Goal: Use online tool/utility: Utilize a website feature to perform a specific function

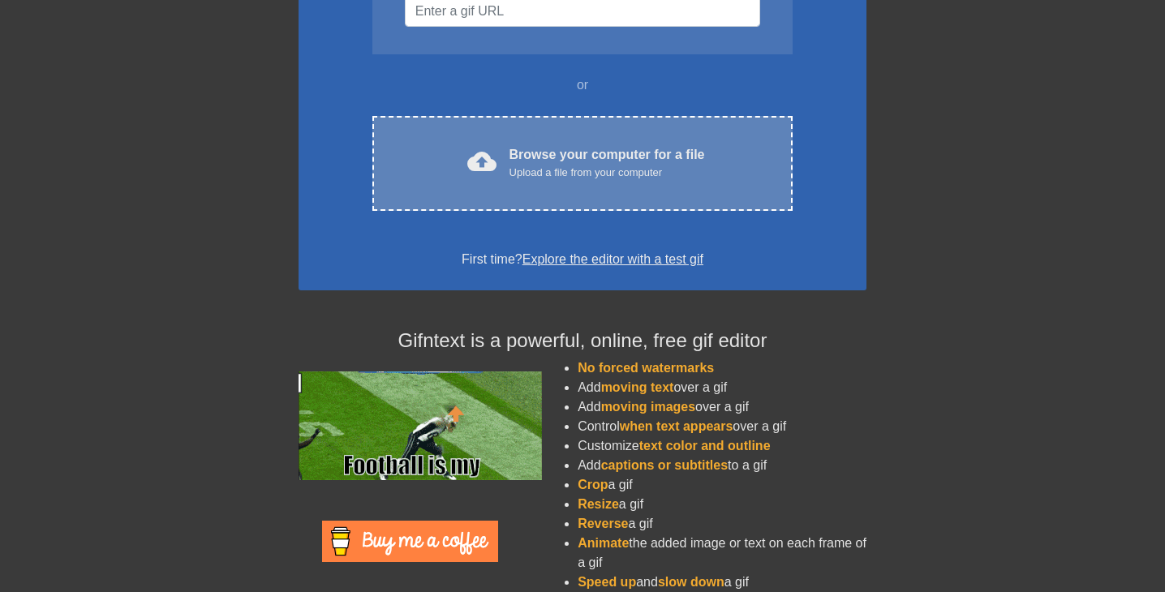
scroll to position [182, 0]
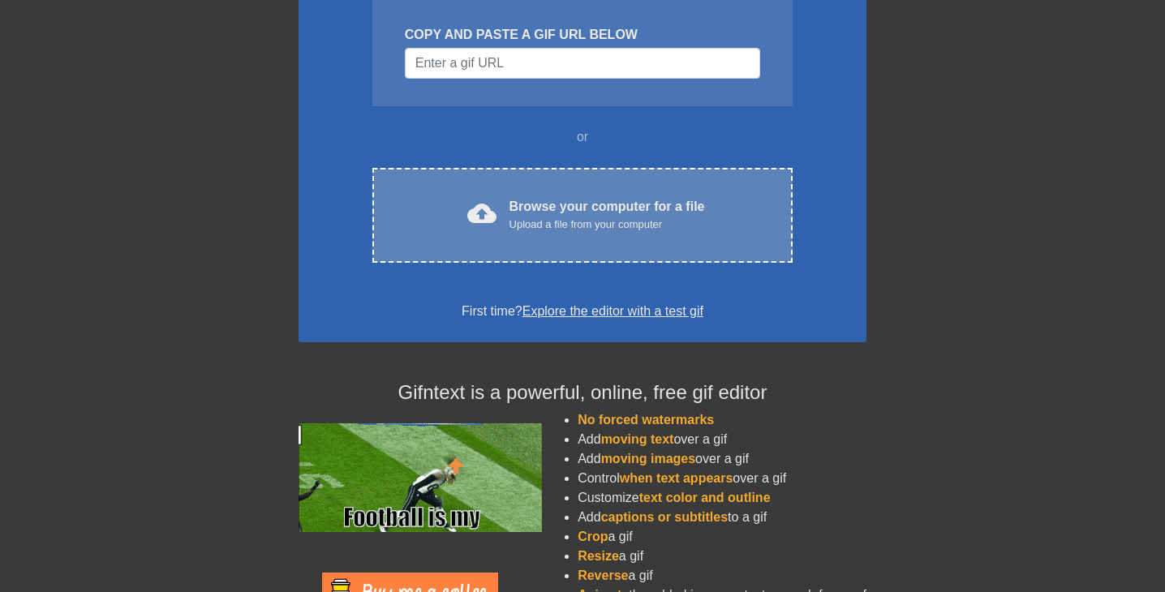
click at [596, 213] on div "Browse your computer for a file Upload a file from your computer" at bounding box center [608, 215] width 196 height 36
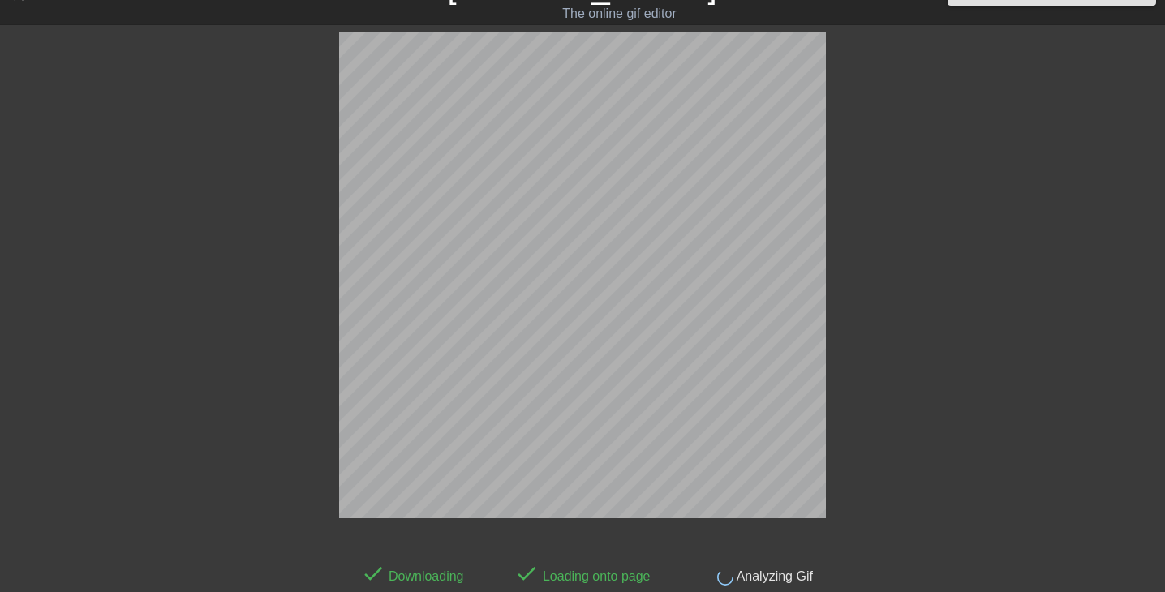
scroll to position [40, 0]
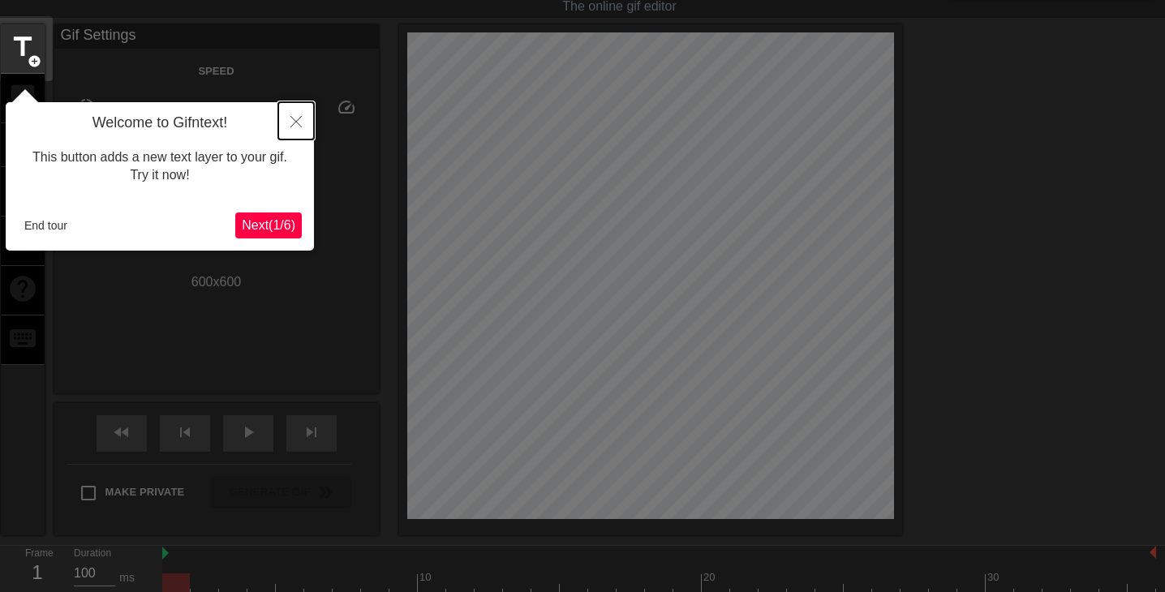
click at [295, 121] on icon "Close" at bounding box center [296, 121] width 11 height 11
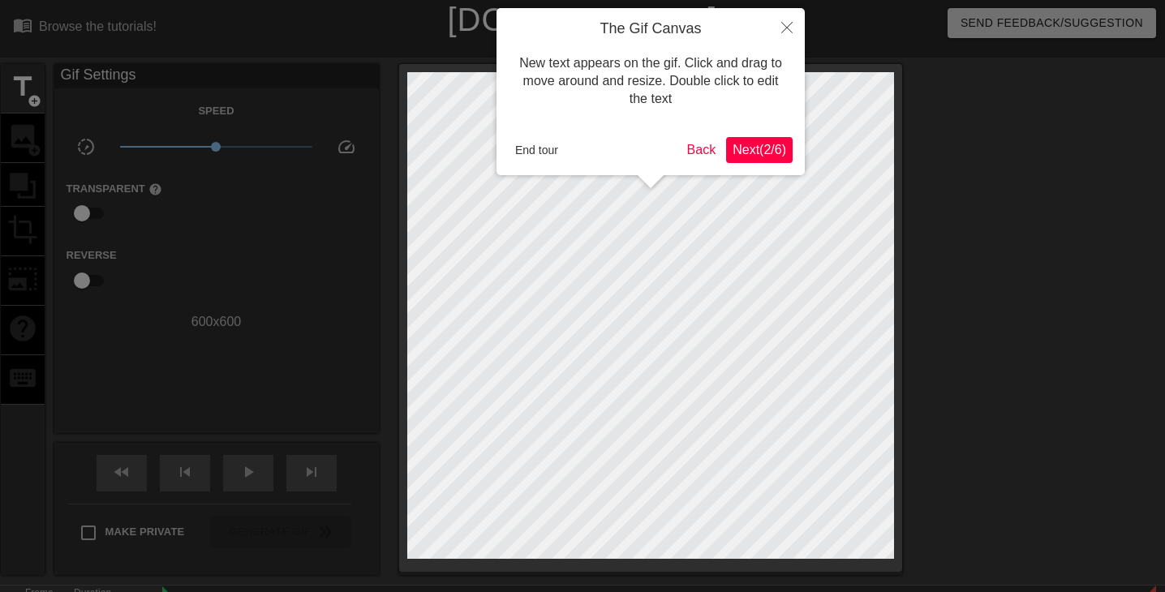
click at [748, 146] on span "Next ( 2 / 6 )" at bounding box center [760, 150] width 54 height 14
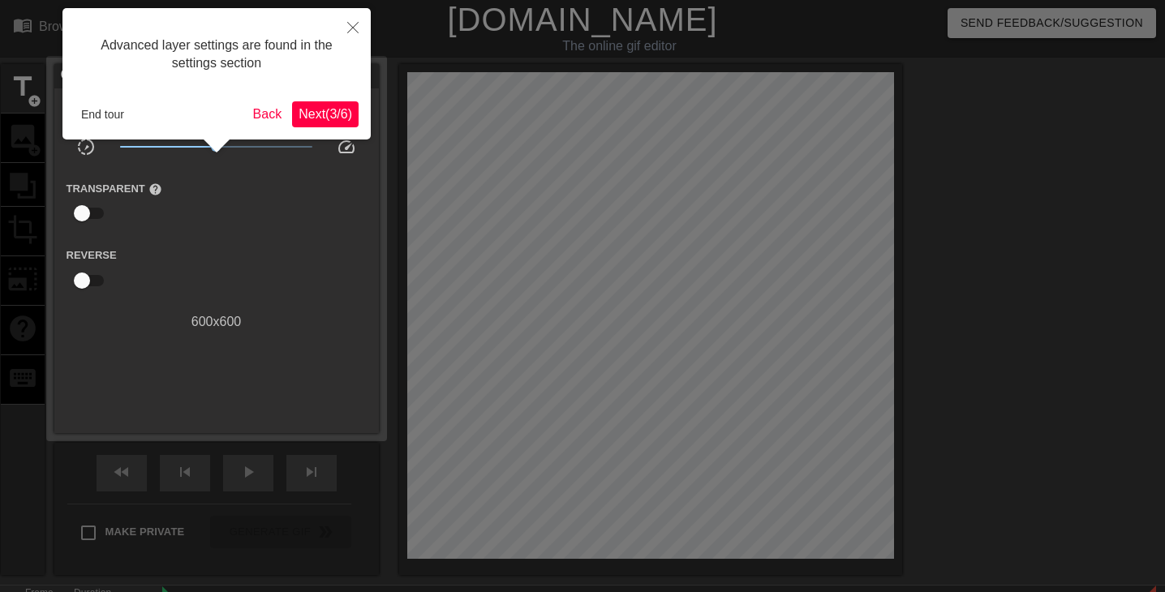
scroll to position [40, 0]
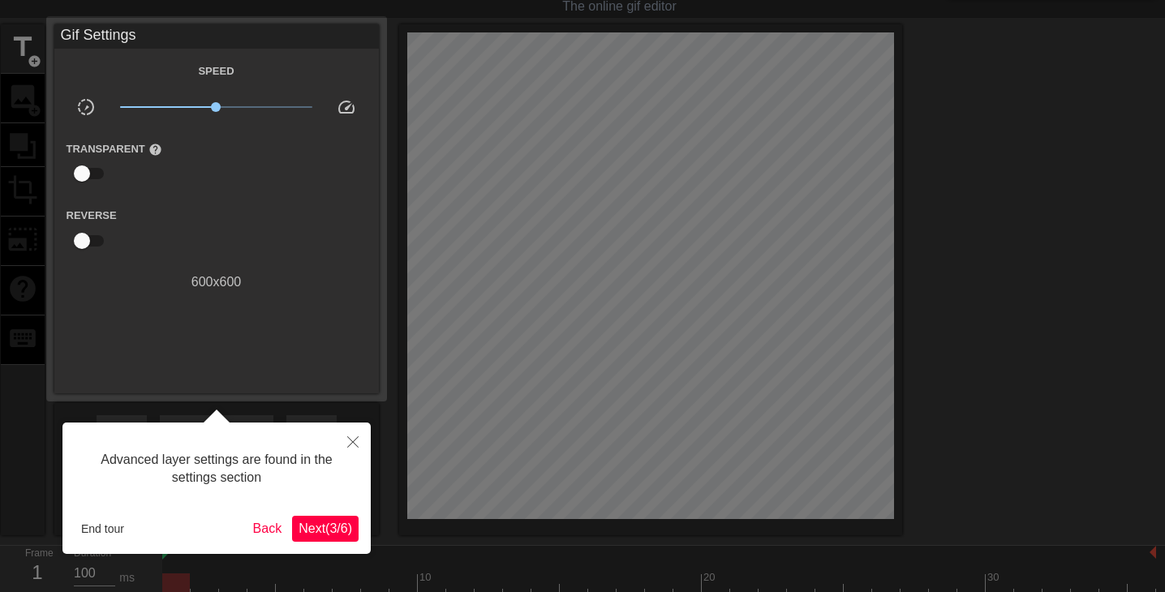
click at [308, 526] on span "Next ( 3 / 6 )" at bounding box center [326, 529] width 54 height 14
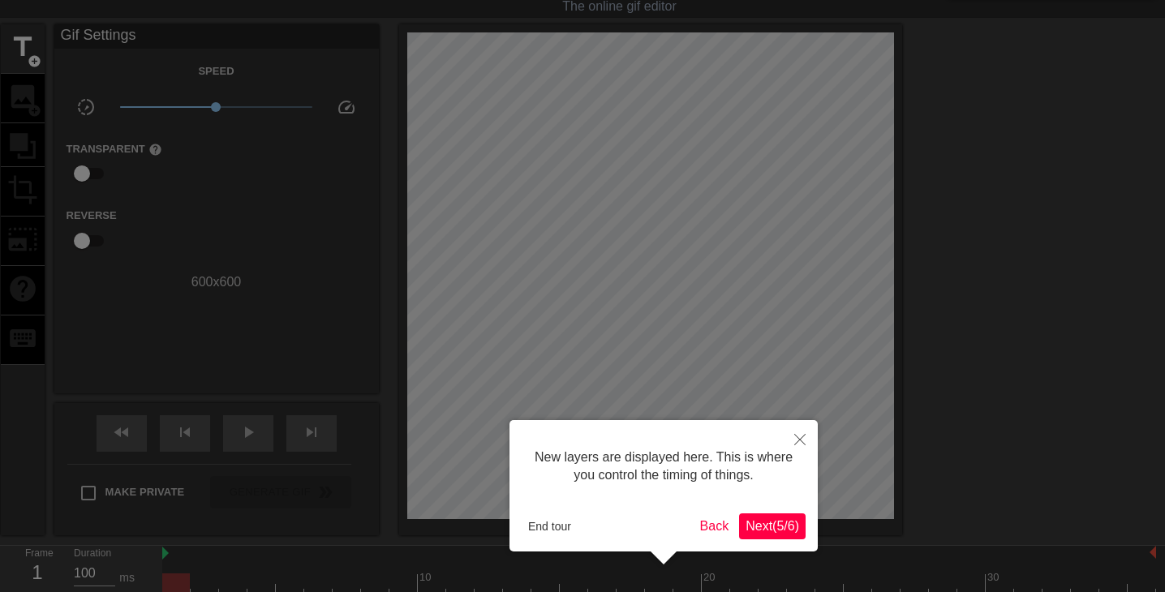
scroll to position [14, 0]
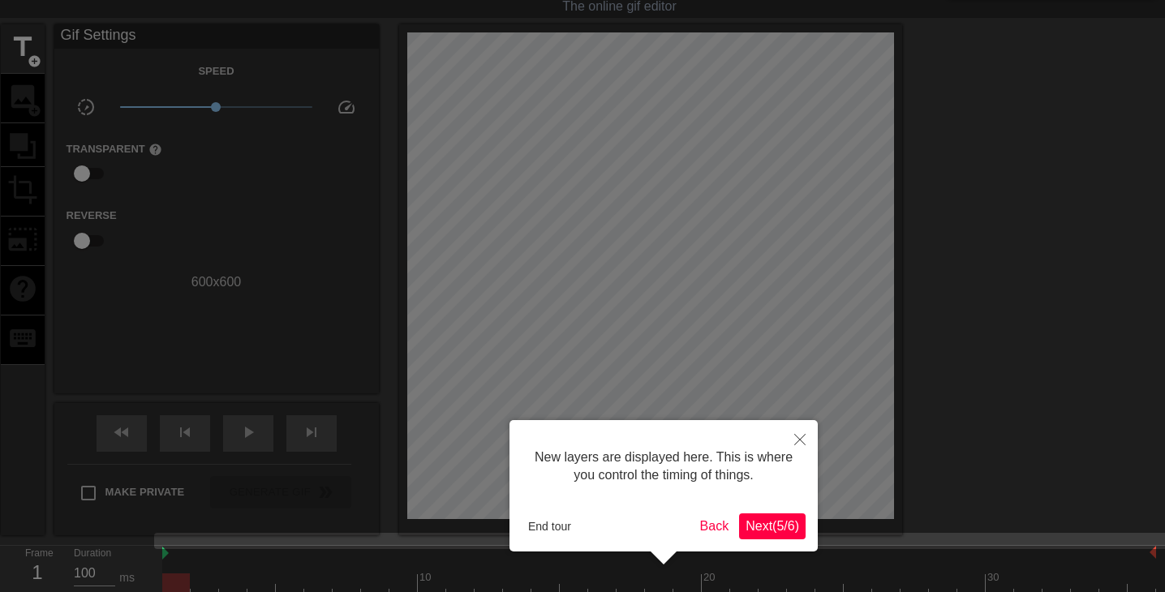
click at [769, 534] on button "Next ( 5 / 6 )" at bounding box center [772, 527] width 67 height 26
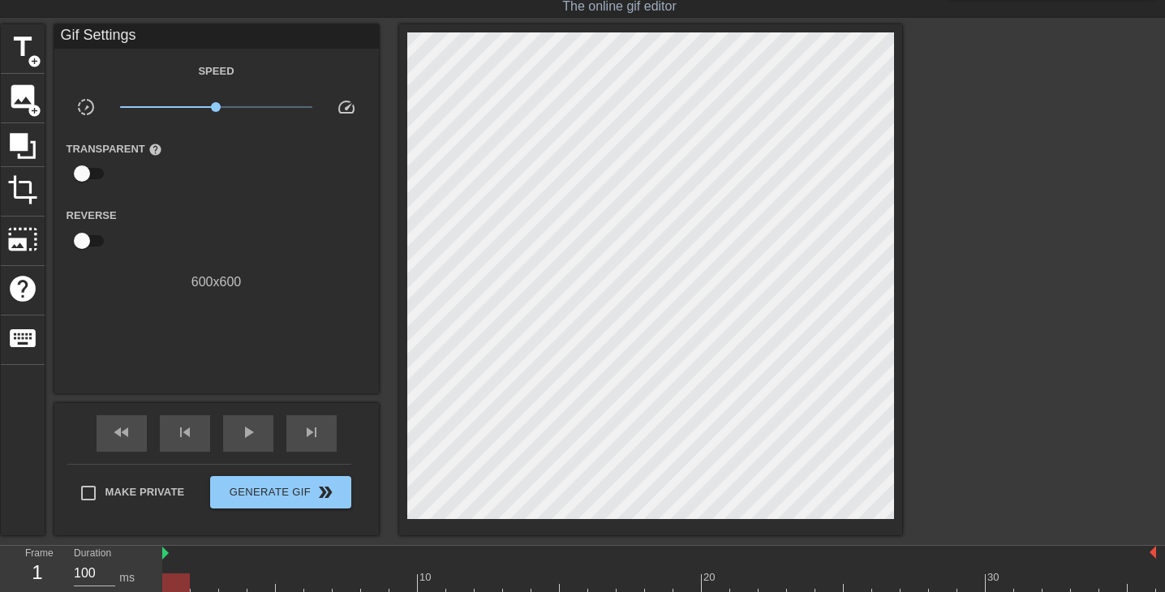
click at [906, 532] on div "title add_circle image add_circle crop photo_size_select_large help keyboard Gi…" at bounding box center [582, 279] width 1165 height 511
click at [187, 280] on div "600 x 600" at bounding box center [216, 282] width 325 height 19
click at [212, 279] on div "600 x 600" at bounding box center [216, 282] width 325 height 19
click at [13, 199] on span "crop" at bounding box center [22, 189] width 31 height 31
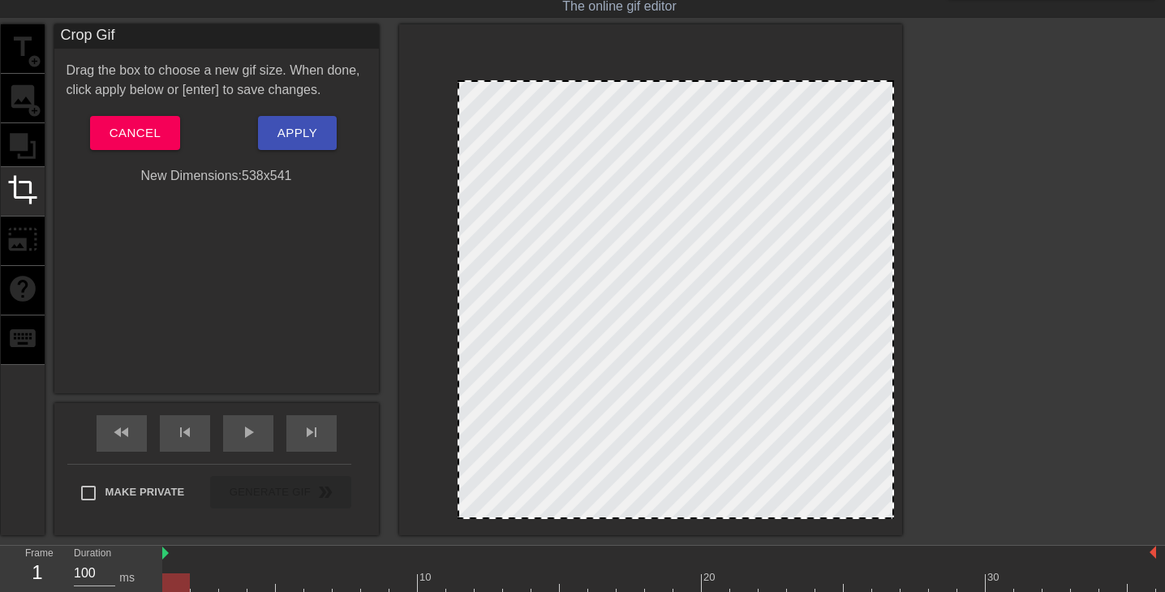
drag, startPoint x: 407, startPoint y: 33, endPoint x: 454, endPoint y: 81, distance: 67.1
click at [458, 81] on div at bounding box center [459, 82] width 16 height 16
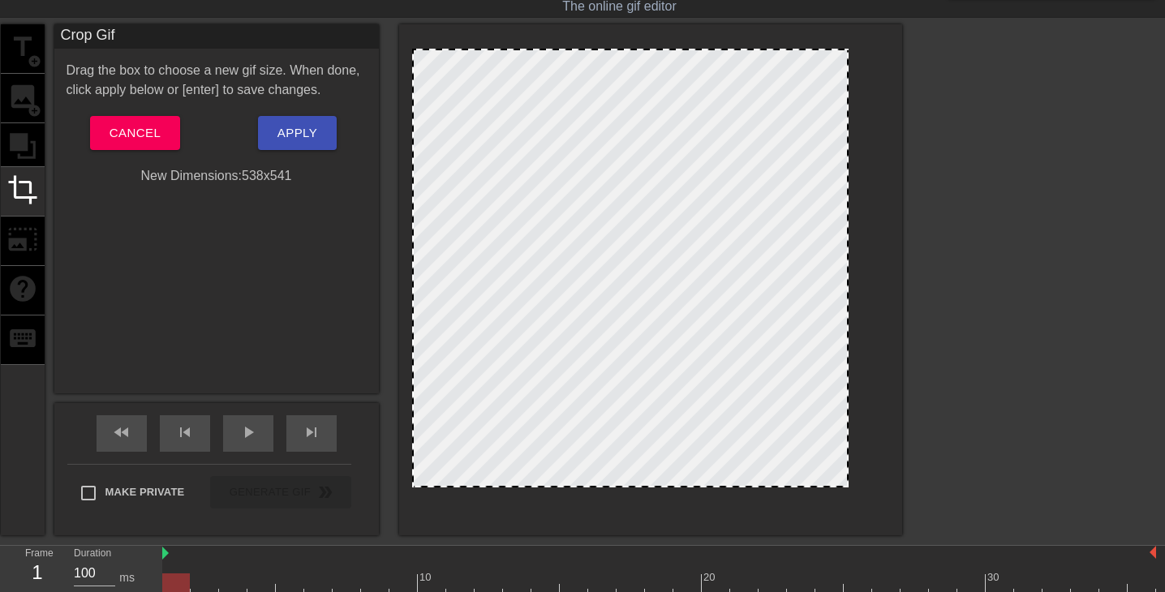
drag, startPoint x: 613, startPoint y: 227, endPoint x: 569, endPoint y: 195, distance: 54.5
click at [567, 196] on div at bounding box center [630, 268] width 437 height 439
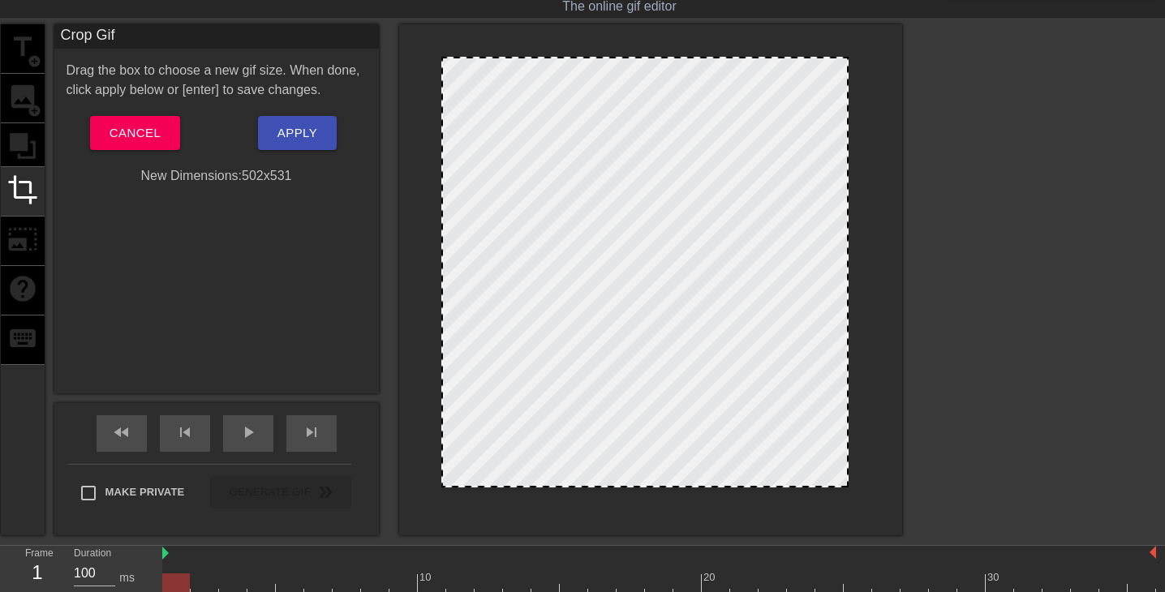
drag, startPoint x: 417, startPoint y: 50, endPoint x: 446, endPoint y: 58, distance: 30.3
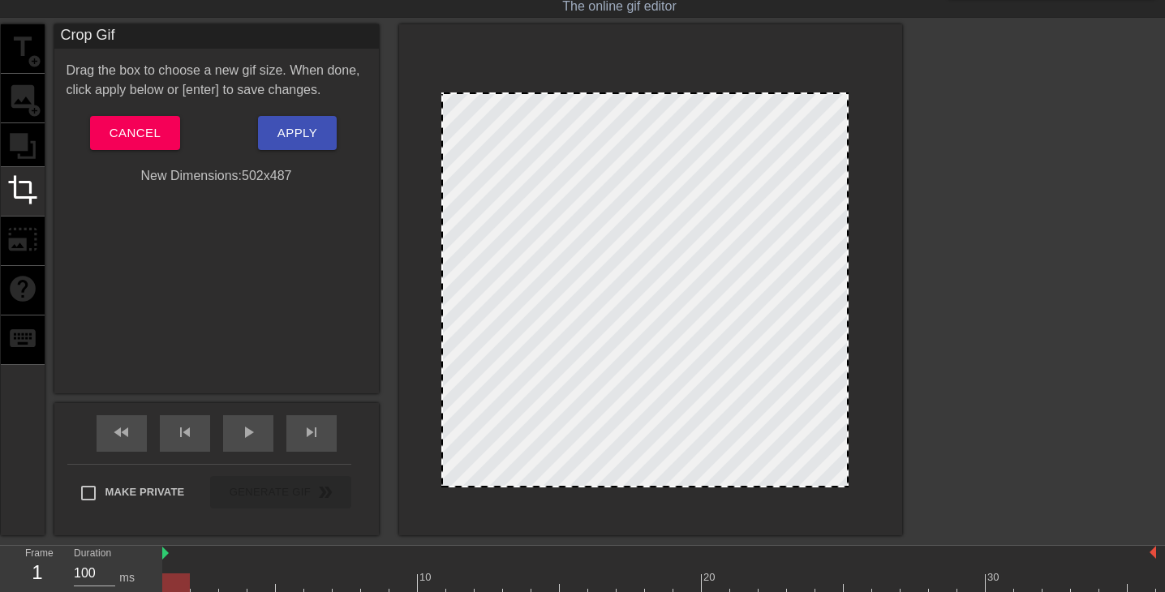
drag, startPoint x: 638, startPoint y: 56, endPoint x: 646, endPoint y: 92, distance: 36.6
click at [646, 92] on div at bounding box center [645, 94] width 404 height 8
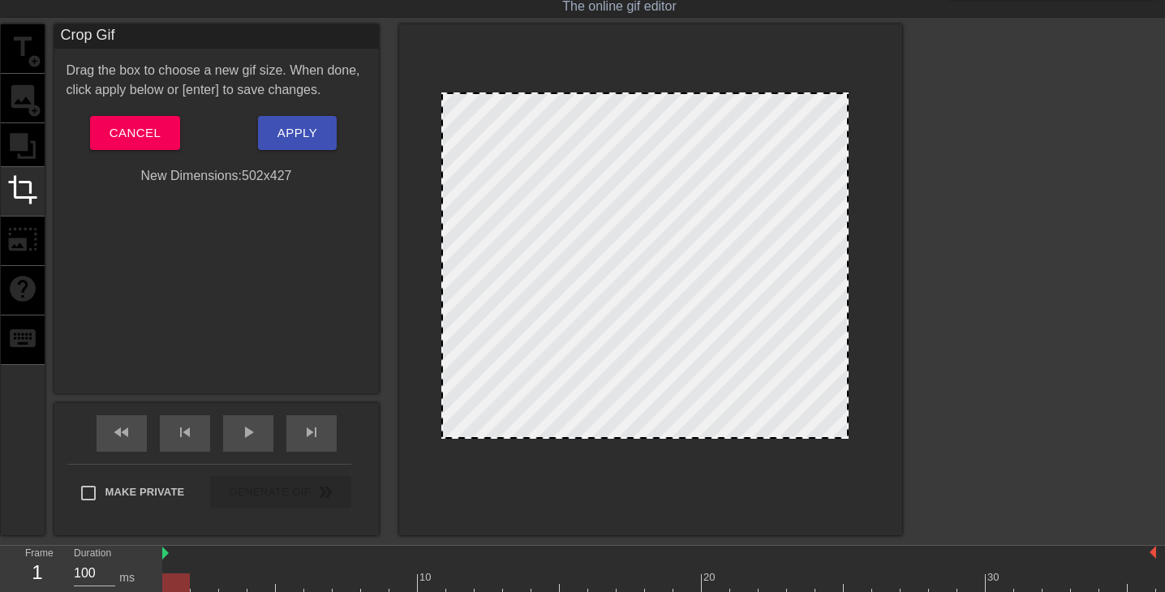
drag, startPoint x: 643, startPoint y: 489, endPoint x: 643, endPoint y: 441, distance: 47.9
click at [643, 440] on div at bounding box center [645, 437] width 404 height 8
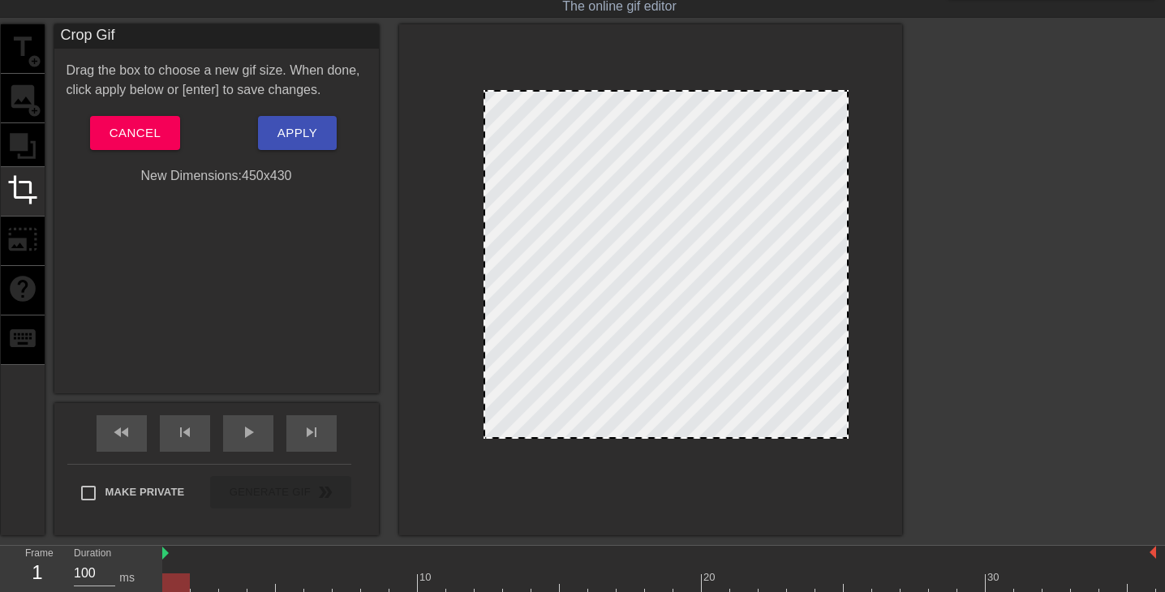
drag, startPoint x: 446, startPoint y: 226, endPoint x: 489, endPoint y: 235, distance: 43.0
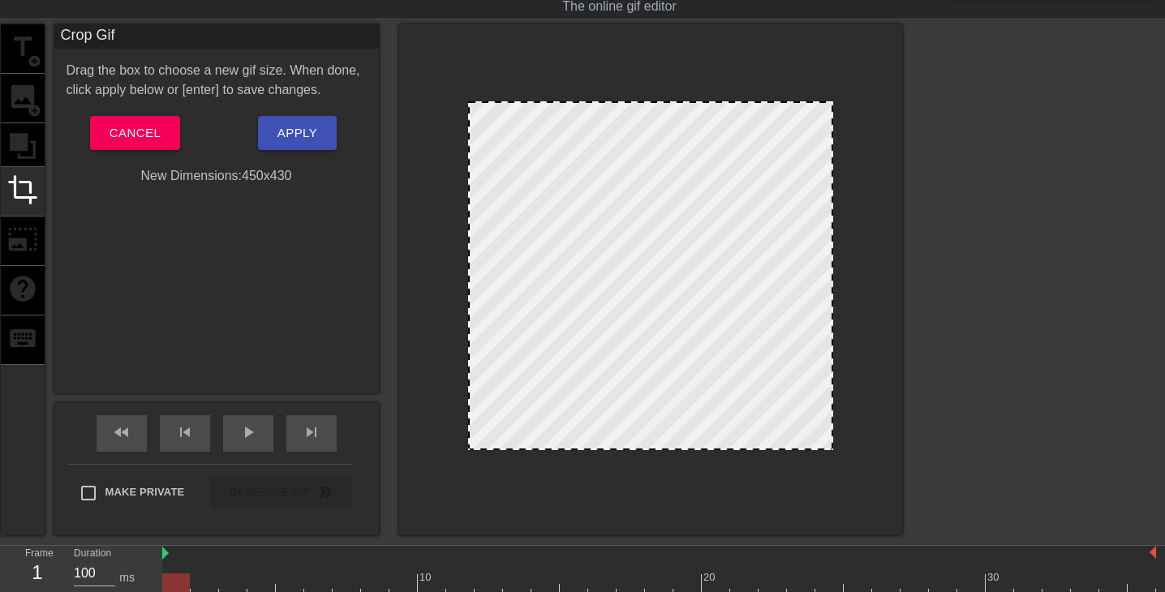
drag, startPoint x: 678, startPoint y: 160, endPoint x: 661, endPoint y: 171, distance: 19.8
click at [661, 171] on div at bounding box center [650, 275] width 365 height 349
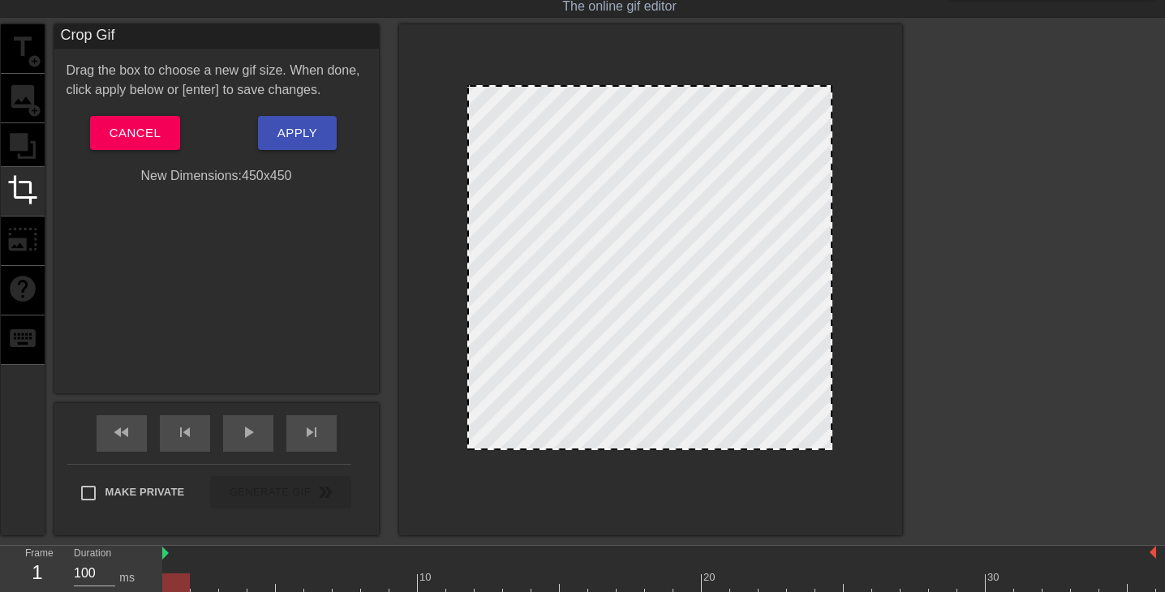
drag, startPoint x: 644, startPoint y: 101, endPoint x: 644, endPoint y: 84, distance: 16.2
click at [644, 84] on div at bounding box center [650, 87] width 362 height 8
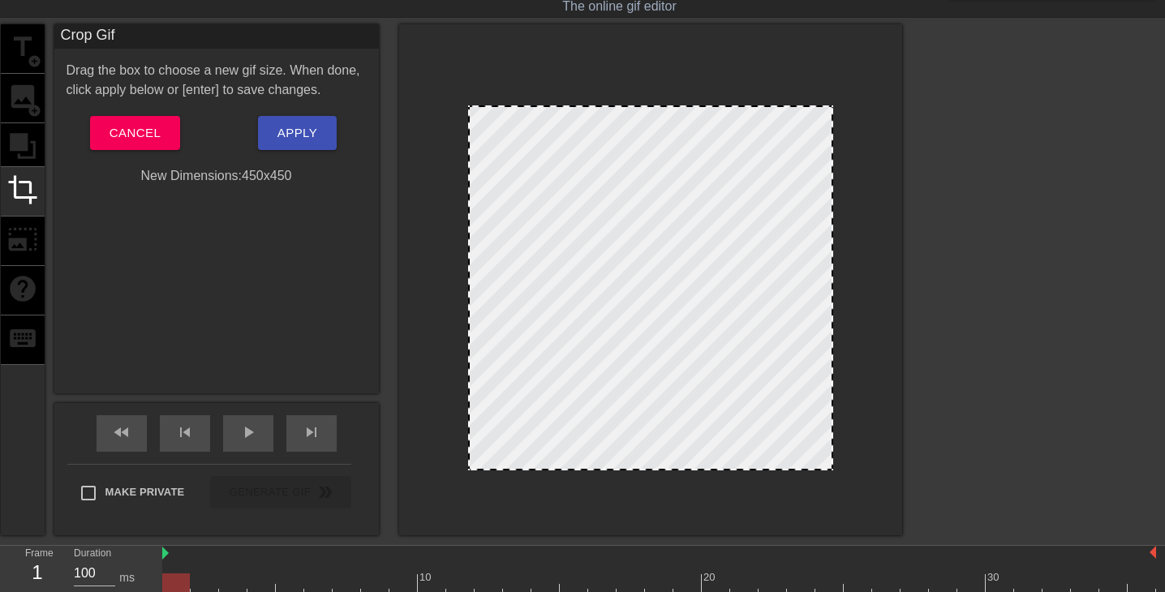
drag, startPoint x: 648, startPoint y: 146, endPoint x: 648, endPoint y: 166, distance: 20.3
click at [648, 166] on div at bounding box center [650, 287] width 365 height 365
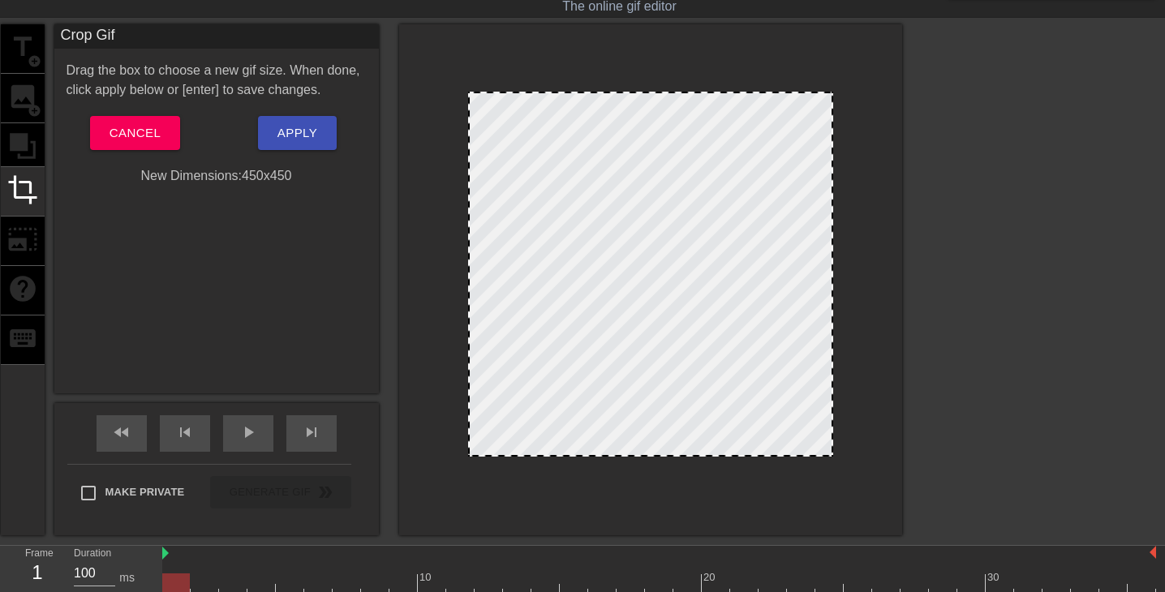
drag, startPoint x: 726, startPoint y: 287, endPoint x: 726, endPoint y: 273, distance: 13.8
click at [726, 273] on div at bounding box center [650, 274] width 365 height 365
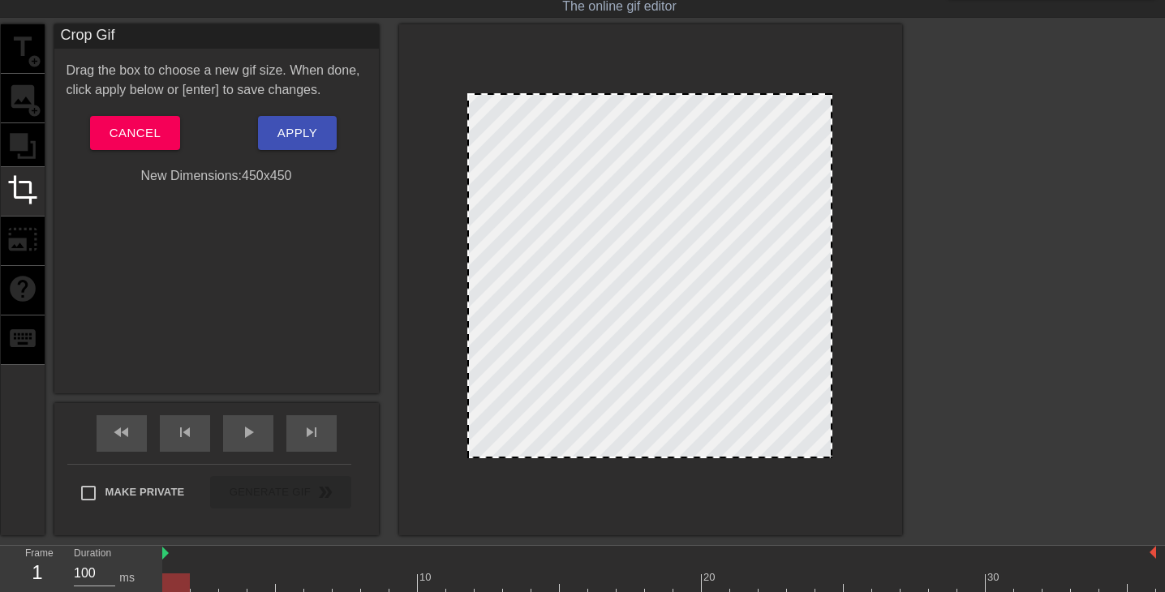
click at [725, 276] on div at bounding box center [649, 275] width 365 height 365
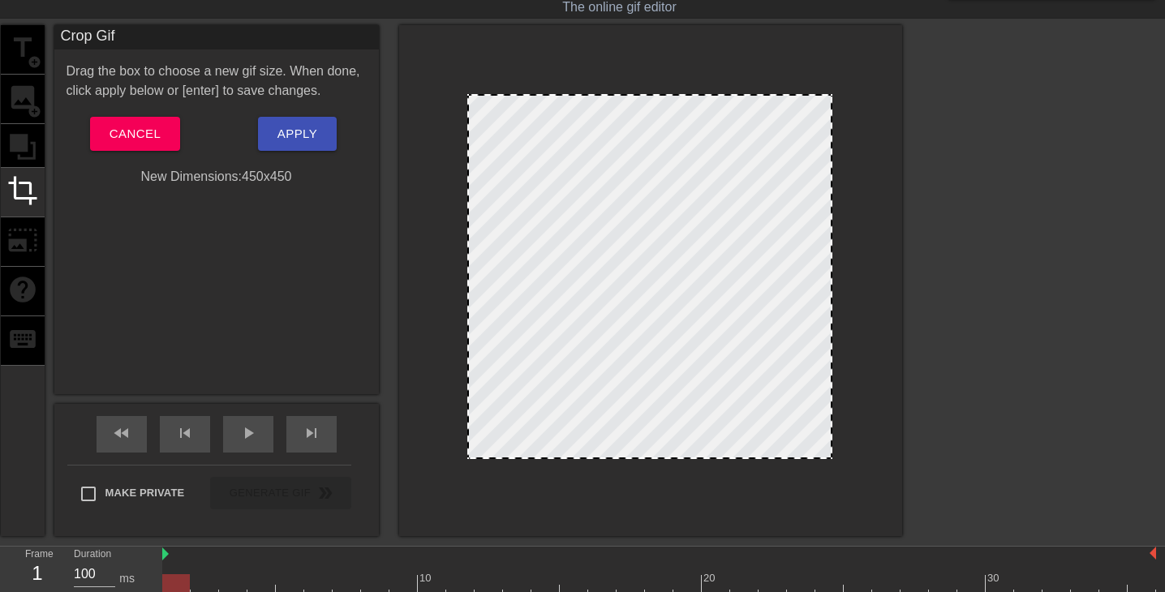
scroll to position [2, 0]
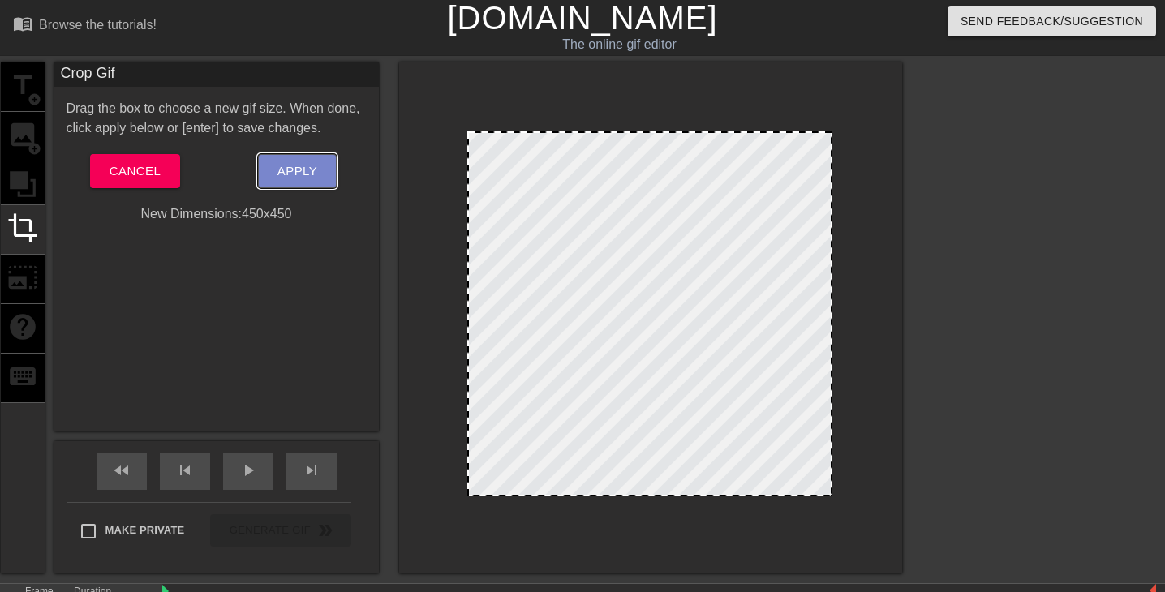
click at [320, 166] on button "Apply" at bounding box center [297, 171] width 79 height 34
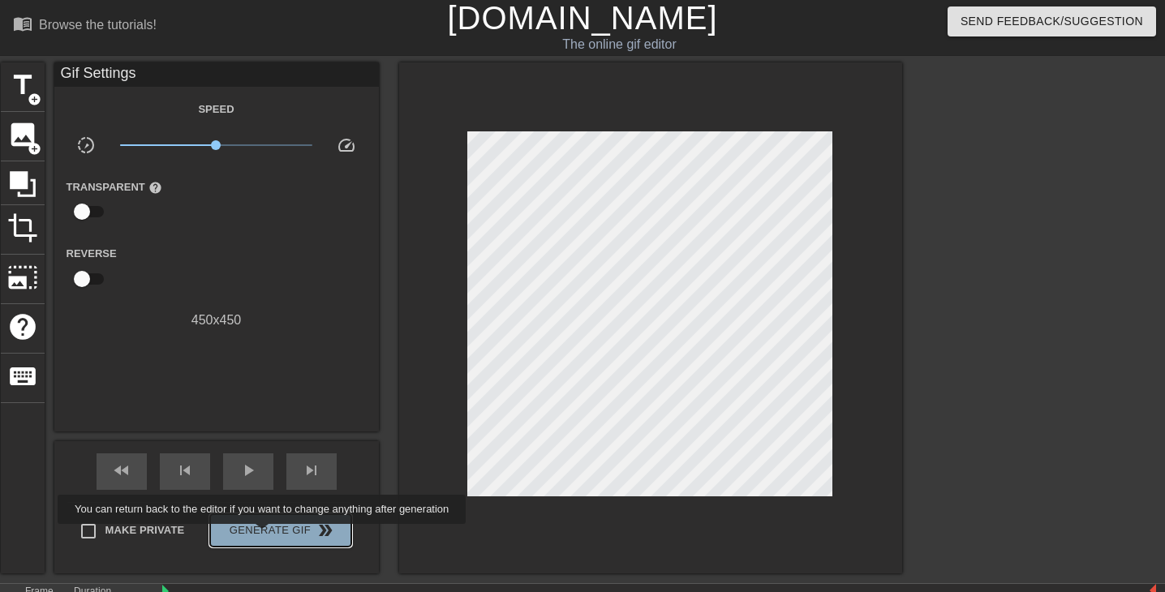
click at [273, 536] on span "Generate Gif double_arrow" at bounding box center [280, 530] width 127 height 19
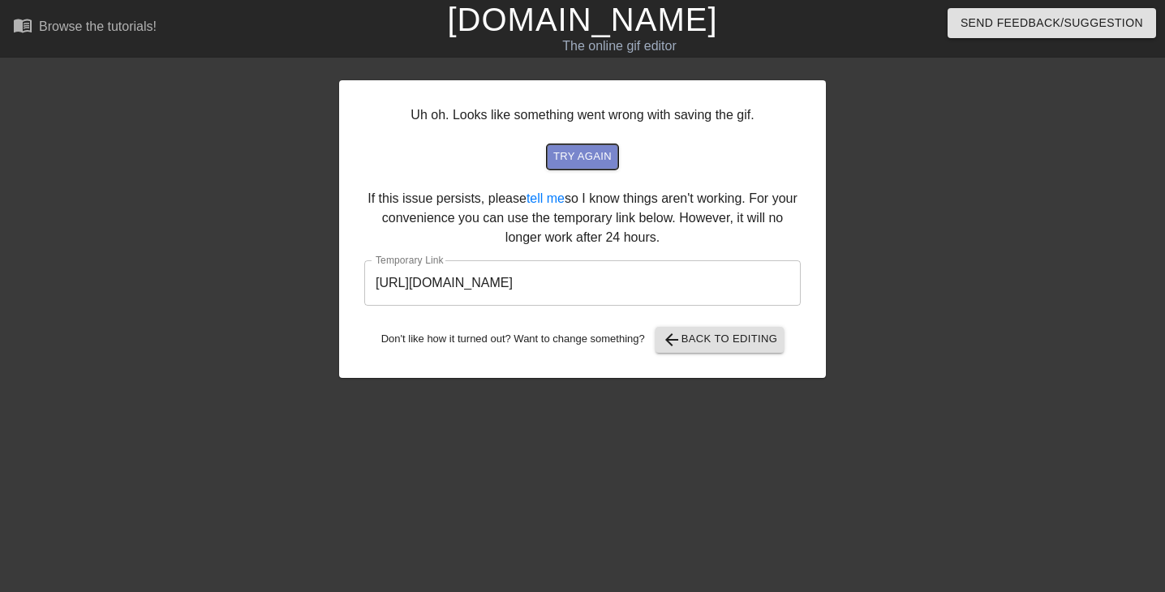
click at [586, 151] on span "try again" at bounding box center [582, 157] width 58 height 19
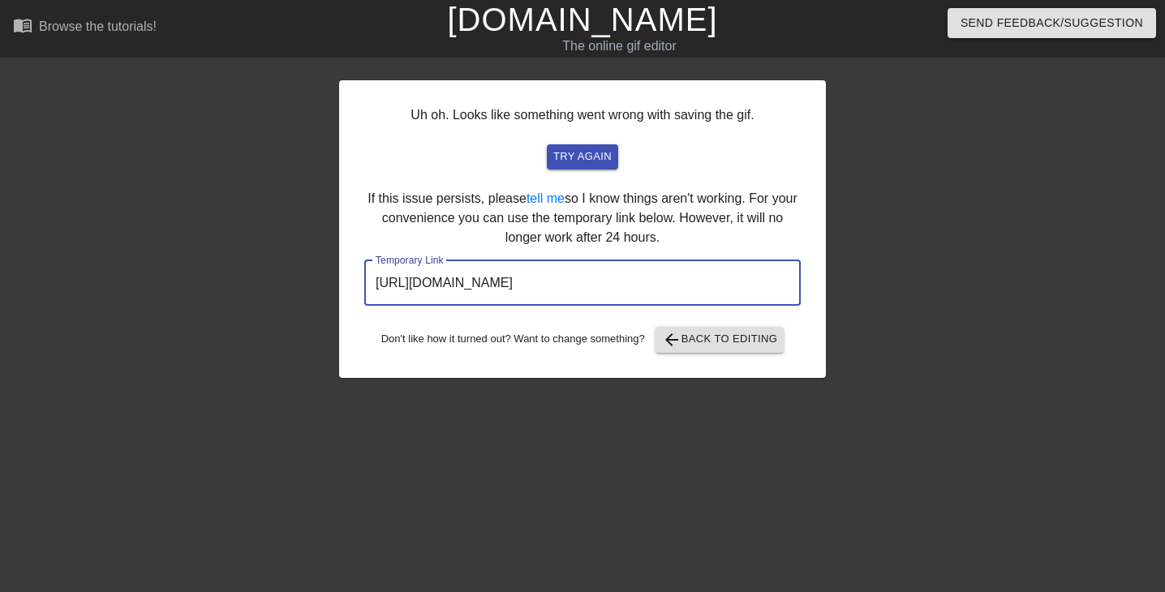
click at [666, 287] on input "[URL][DOMAIN_NAME]" at bounding box center [582, 282] width 437 height 45
click at [718, 342] on span "arrow_back Back to Editing" at bounding box center [720, 339] width 116 height 19
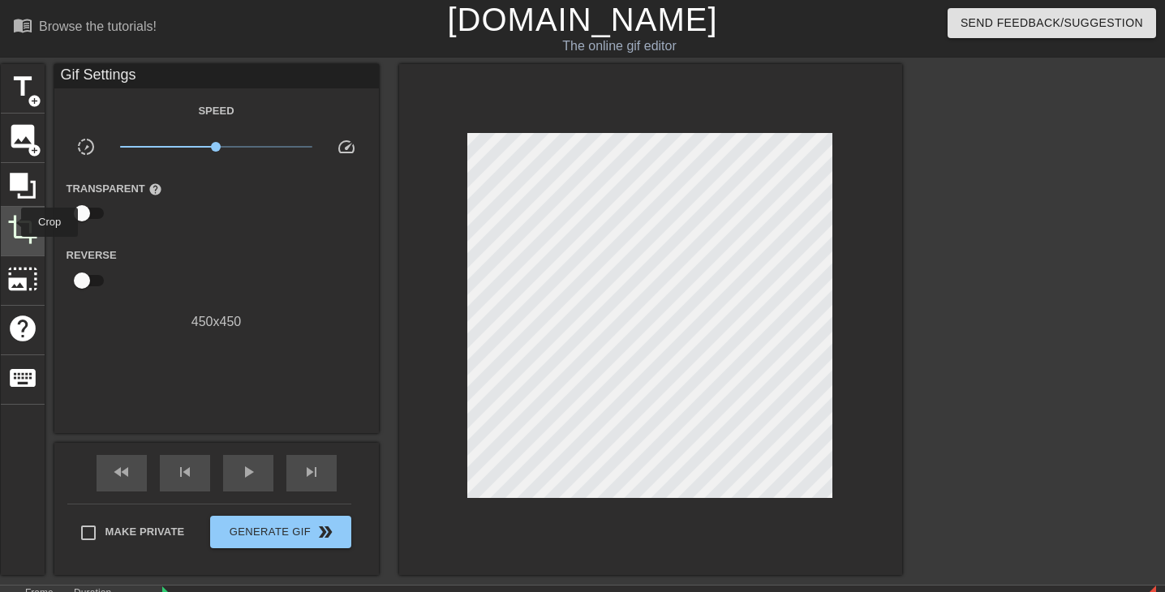
click at [11, 222] on span "crop" at bounding box center [22, 229] width 31 height 31
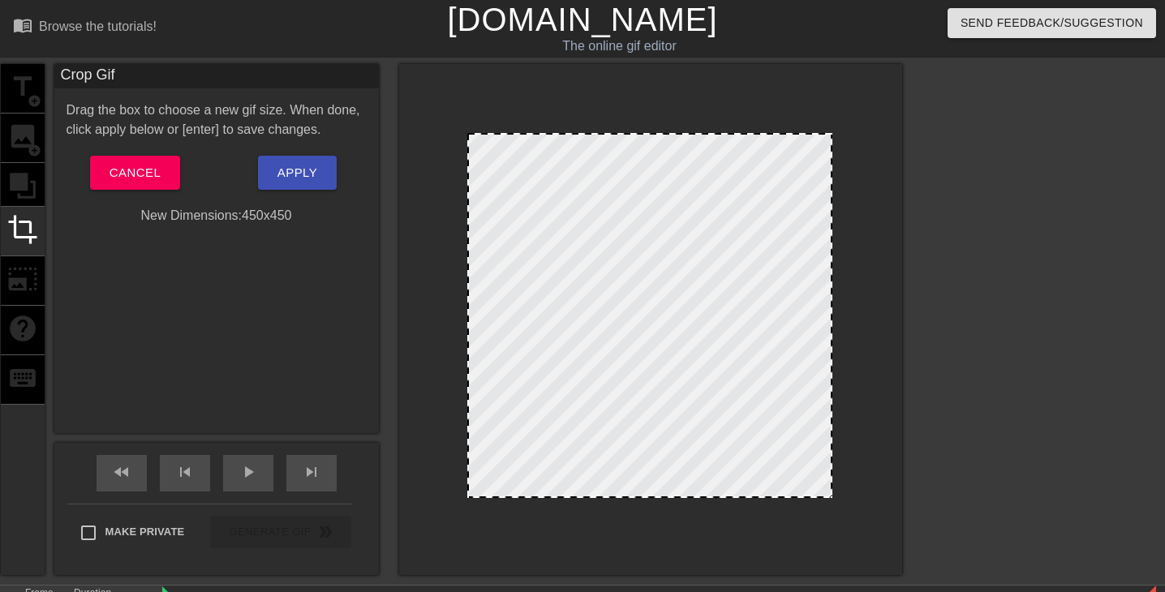
click at [626, 287] on div at bounding box center [649, 315] width 365 height 365
click at [699, 283] on div at bounding box center [649, 315] width 365 height 365
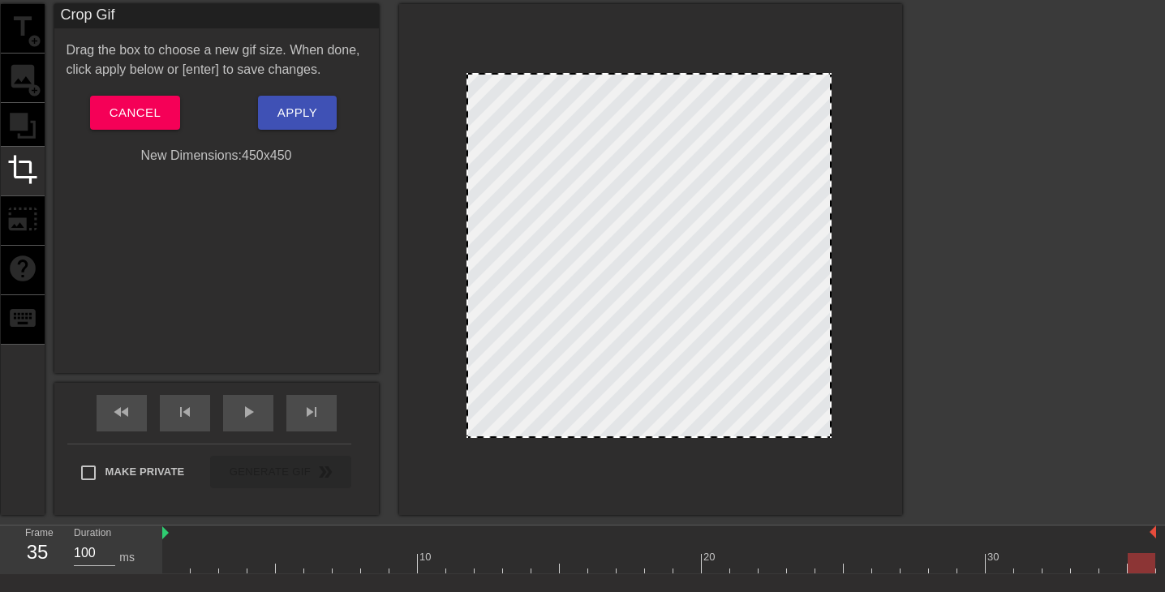
scroll to position [61, 0]
click at [305, 104] on span "Apply" at bounding box center [298, 111] width 40 height 21
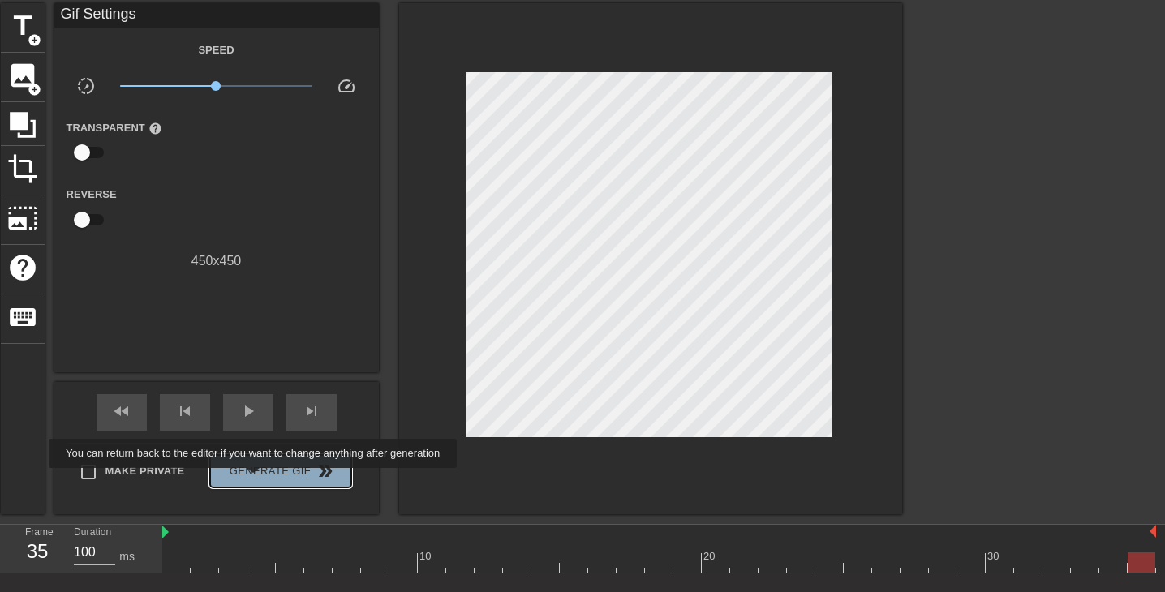
click at [264, 480] on span "Generate Gif double_arrow" at bounding box center [280, 471] width 127 height 19
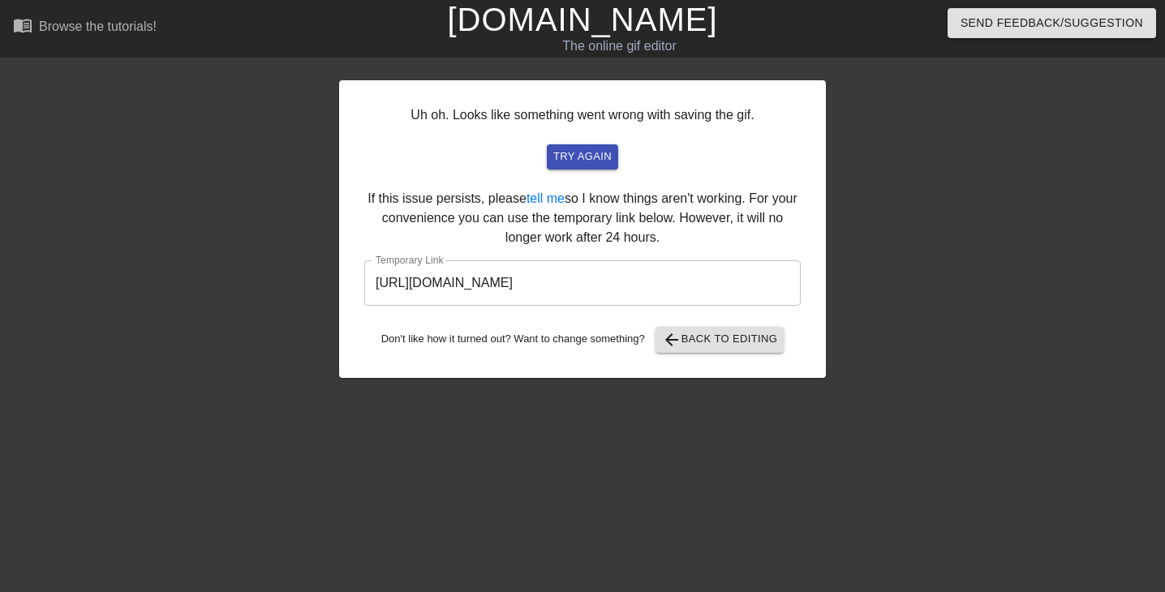
click at [487, 290] on input "[URL][DOMAIN_NAME]" at bounding box center [582, 282] width 437 height 45
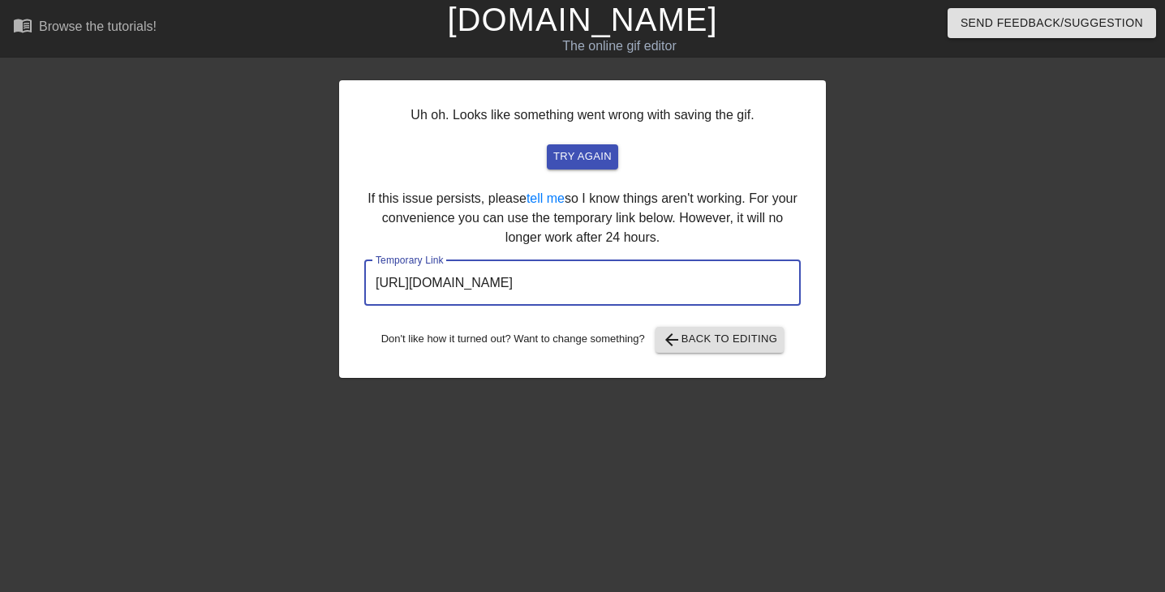
click at [487, 290] on input "[URL][DOMAIN_NAME]" at bounding box center [582, 282] width 437 height 45
click at [693, 328] on button "arrow_back Back to Editing" at bounding box center [720, 340] width 129 height 26
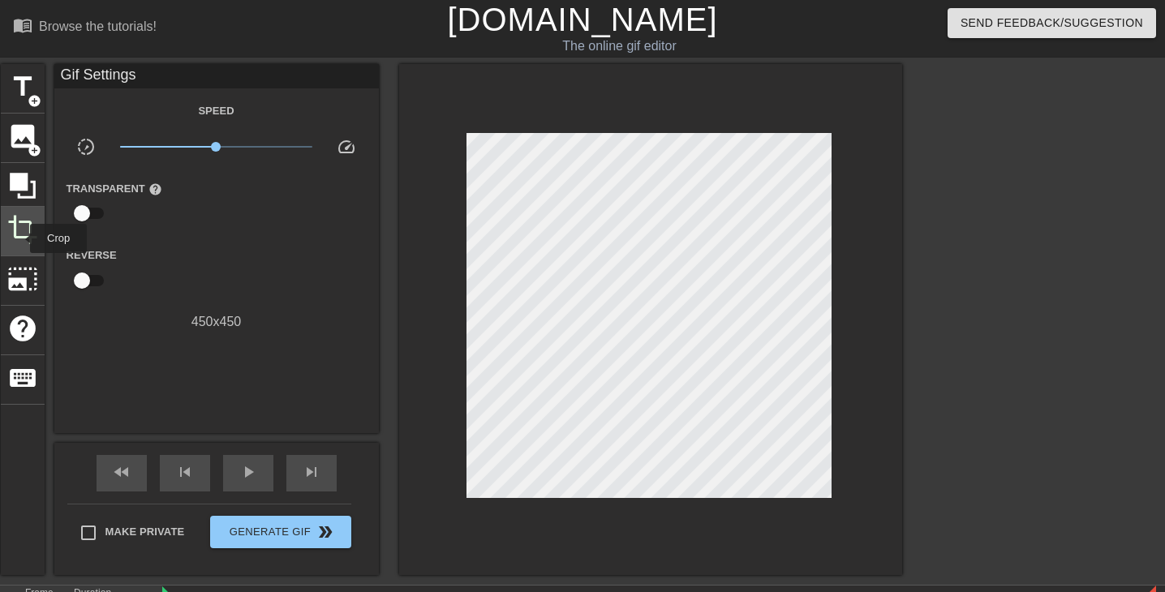
click at [19, 239] on span "crop" at bounding box center [22, 229] width 31 height 31
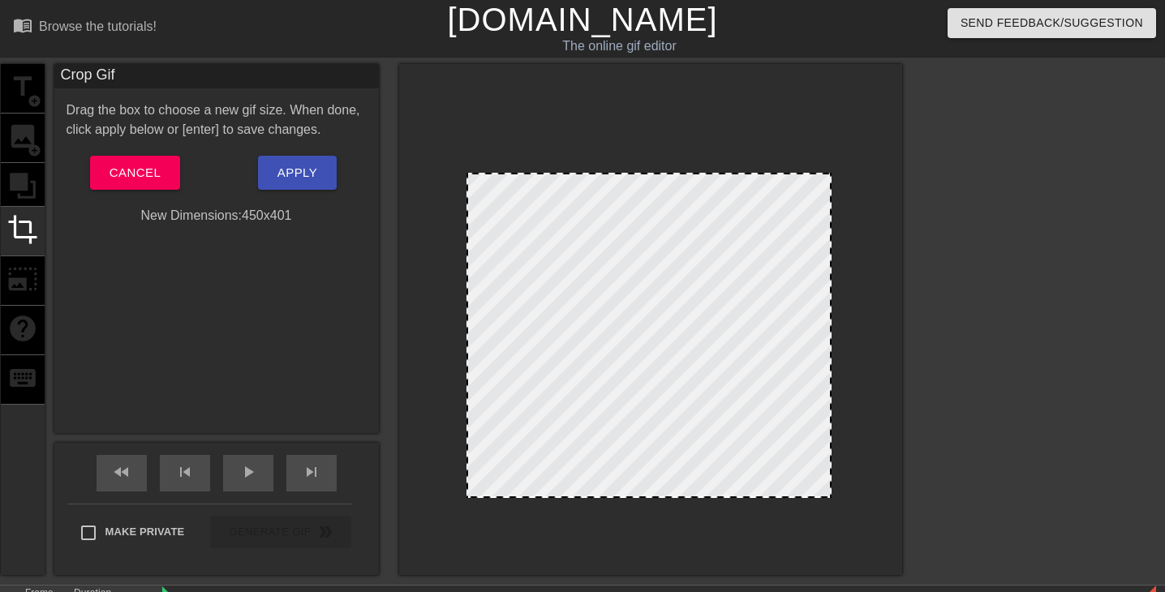
drag, startPoint x: 636, startPoint y: 135, endPoint x: 641, endPoint y: 174, distance: 40.1
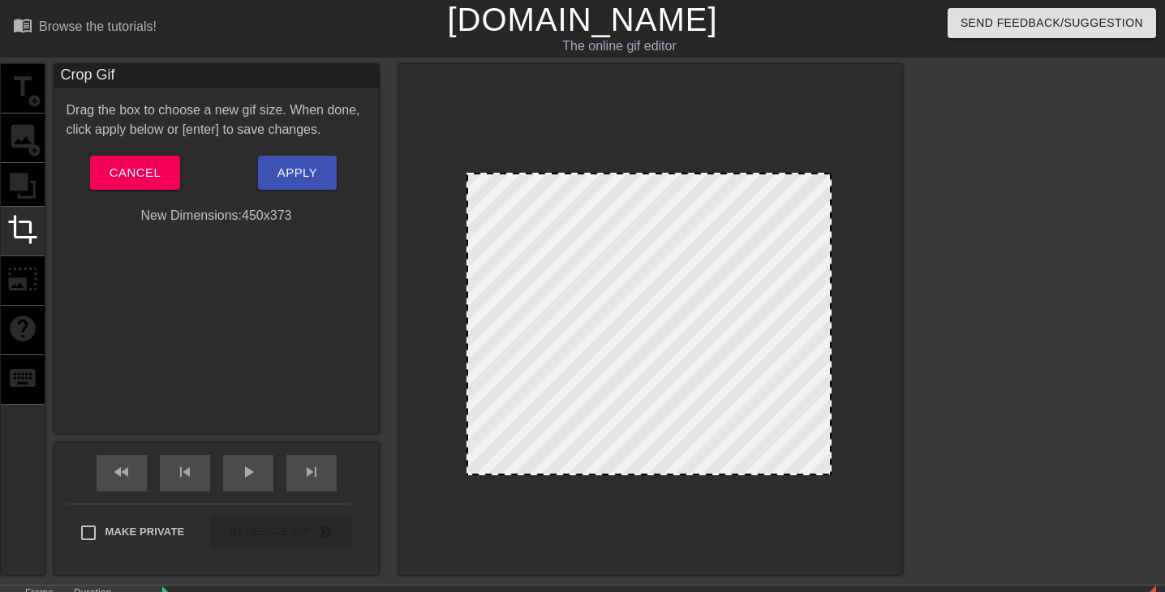
drag, startPoint x: 642, startPoint y: 498, endPoint x: 644, endPoint y: 474, distance: 24.5
click at [644, 474] on div at bounding box center [649, 474] width 362 height 8
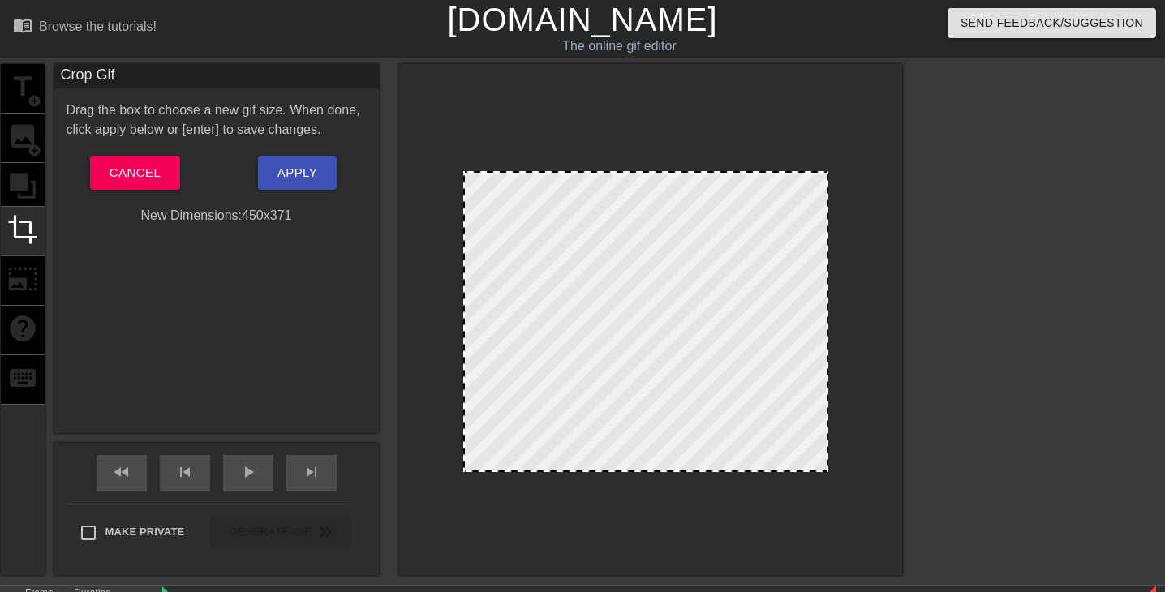
click at [643, 404] on div at bounding box center [645, 321] width 365 height 301
click at [665, 472] on div at bounding box center [646, 470] width 362 height 8
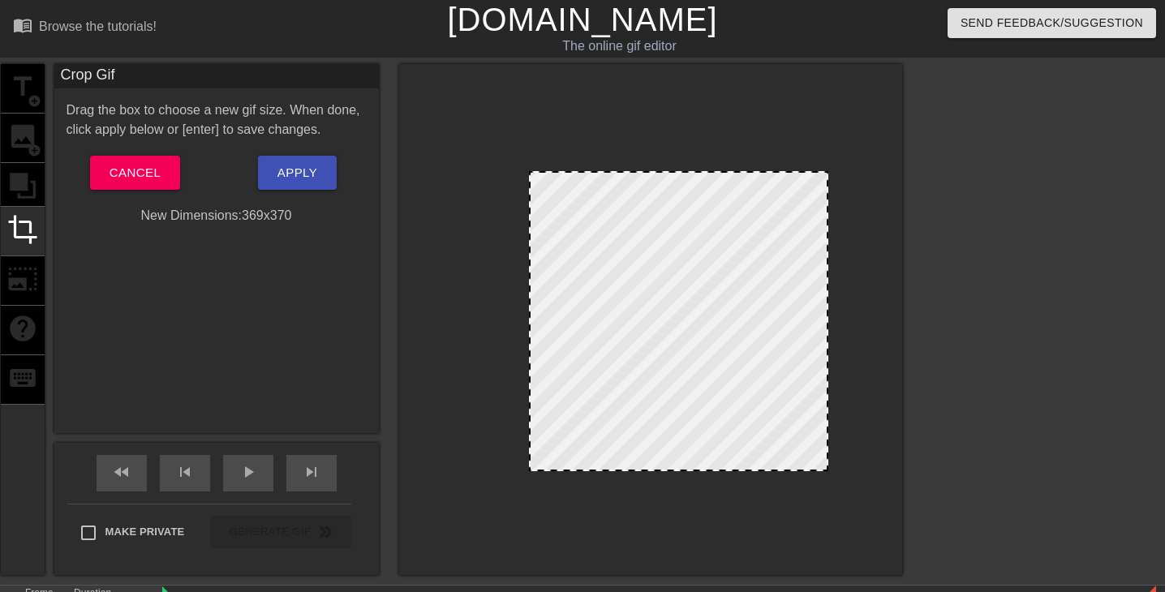
drag, startPoint x: 463, startPoint y: 293, endPoint x: 529, endPoint y: 303, distance: 66.4
click at [529, 303] on div at bounding box center [531, 321] width 8 height 297
click at [528, 303] on div at bounding box center [530, 321] width 8 height 297
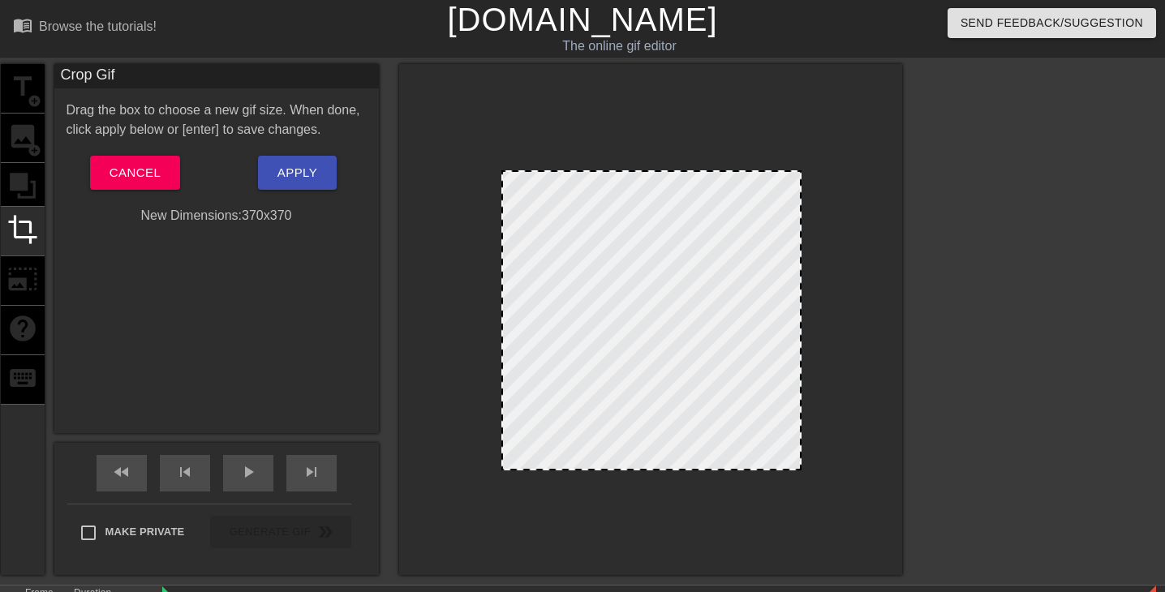
drag, startPoint x: 566, startPoint y: 300, endPoint x: 540, endPoint y: 299, distance: 26.8
click at [540, 299] on div at bounding box center [651, 320] width 300 height 300
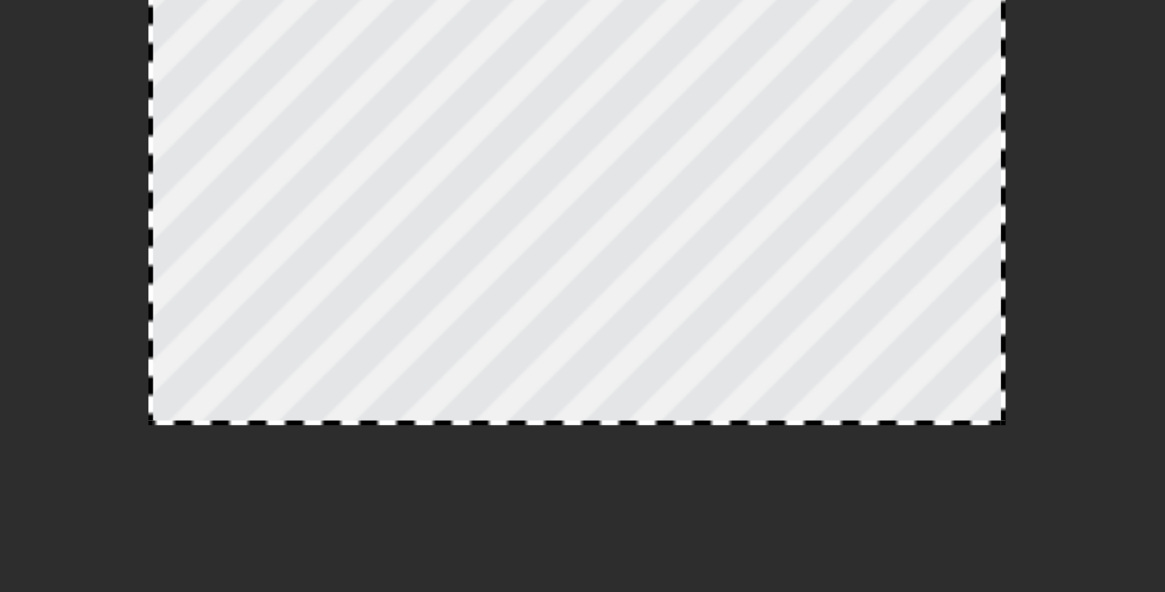
click at [745, 433] on div at bounding box center [651, 320] width 300 height 300
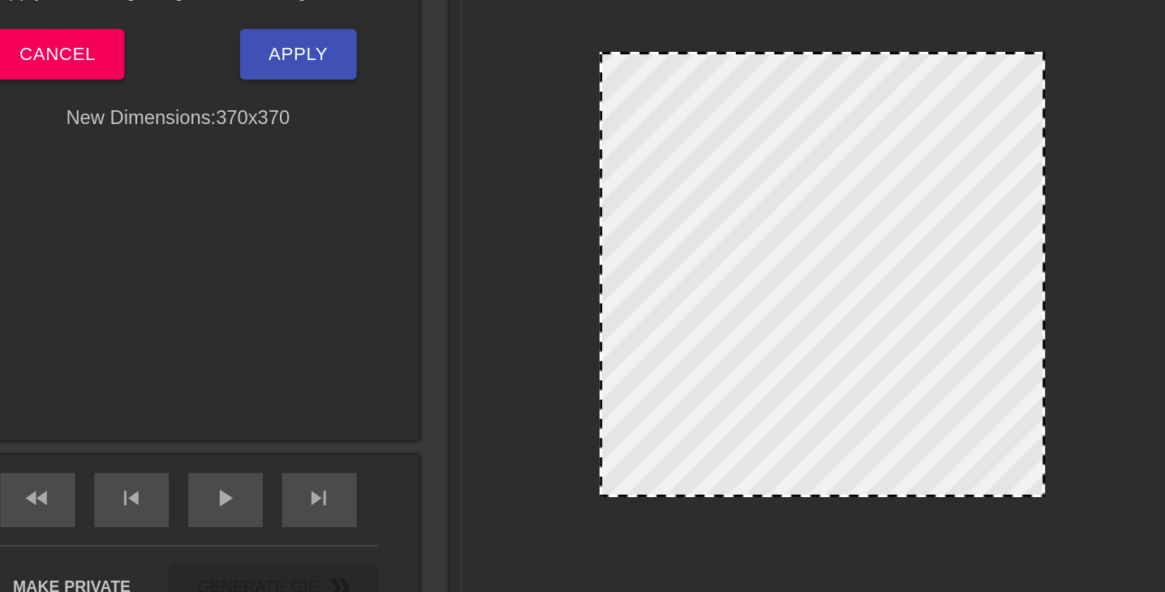
click at [755, 375] on div at bounding box center [651, 321] width 300 height 300
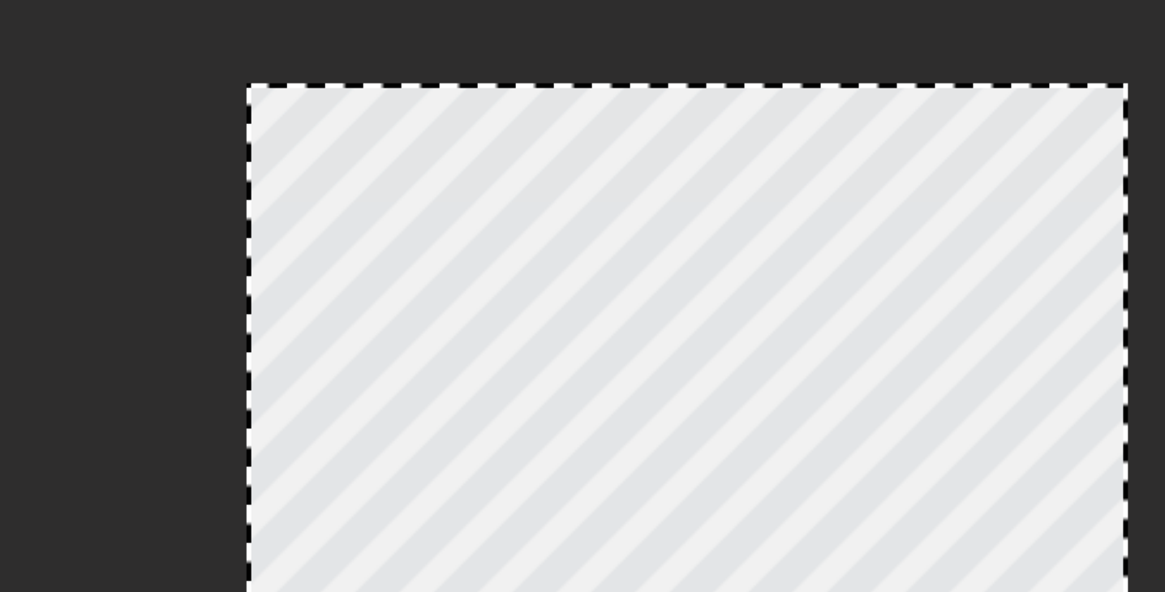
click at [735, 316] on div at bounding box center [651, 320] width 300 height 300
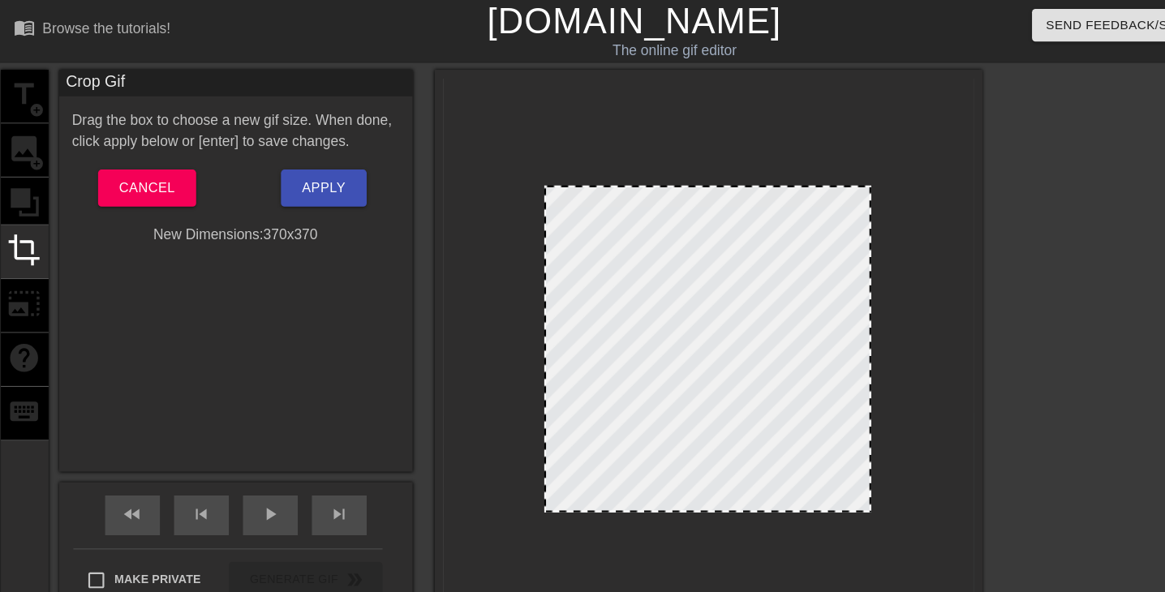
click at [695, 339] on div at bounding box center [650, 320] width 300 height 300
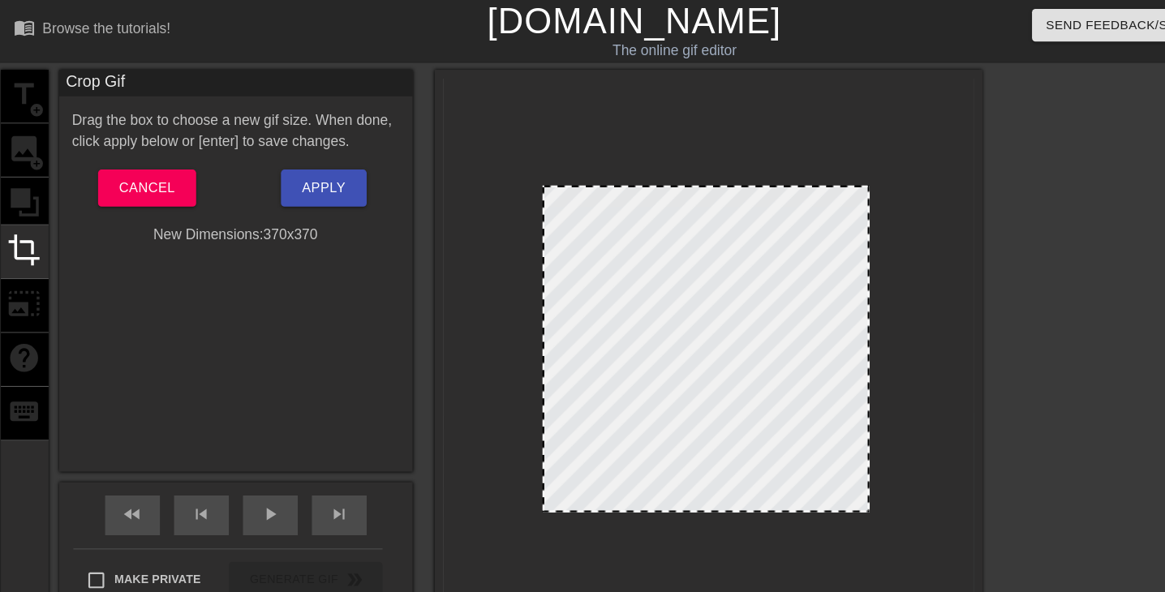
click at [663, 331] on div at bounding box center [648, 320] width 300 height 300
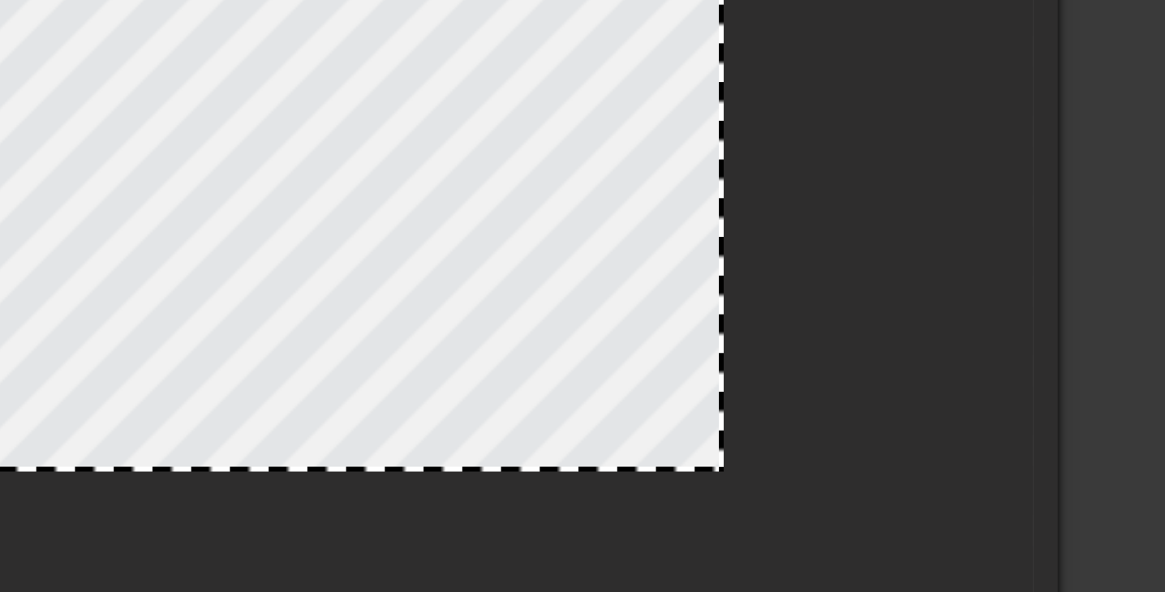
click at [789, 408] on div at bounding box center [789, 320] width 8 height 297
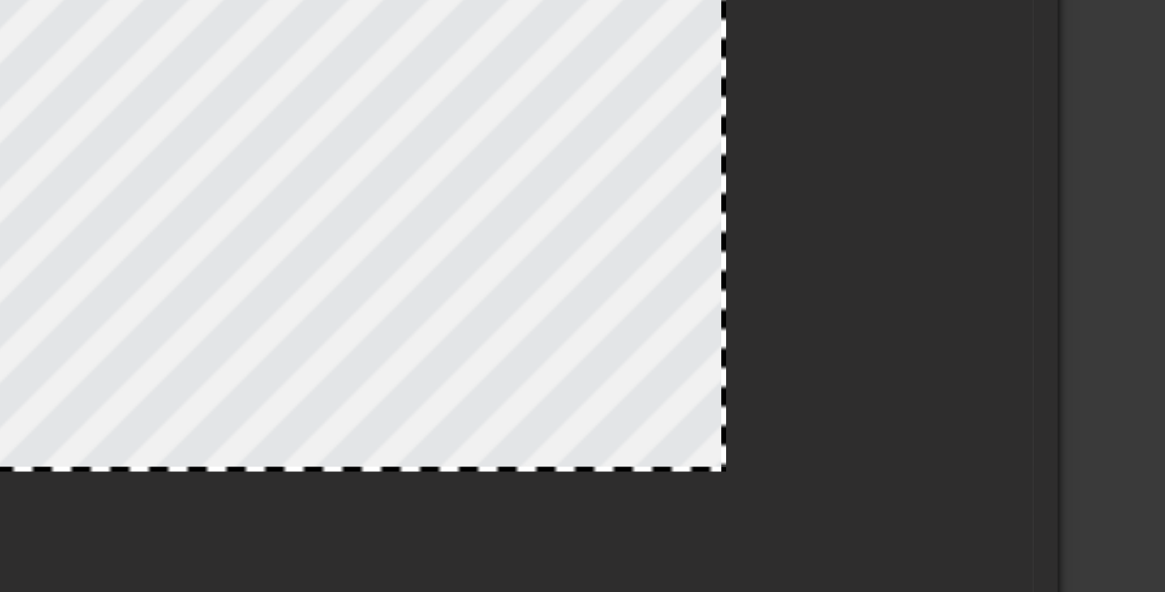
click at [790, 408] on div at bounding box center [789, 320] width 8 height 297
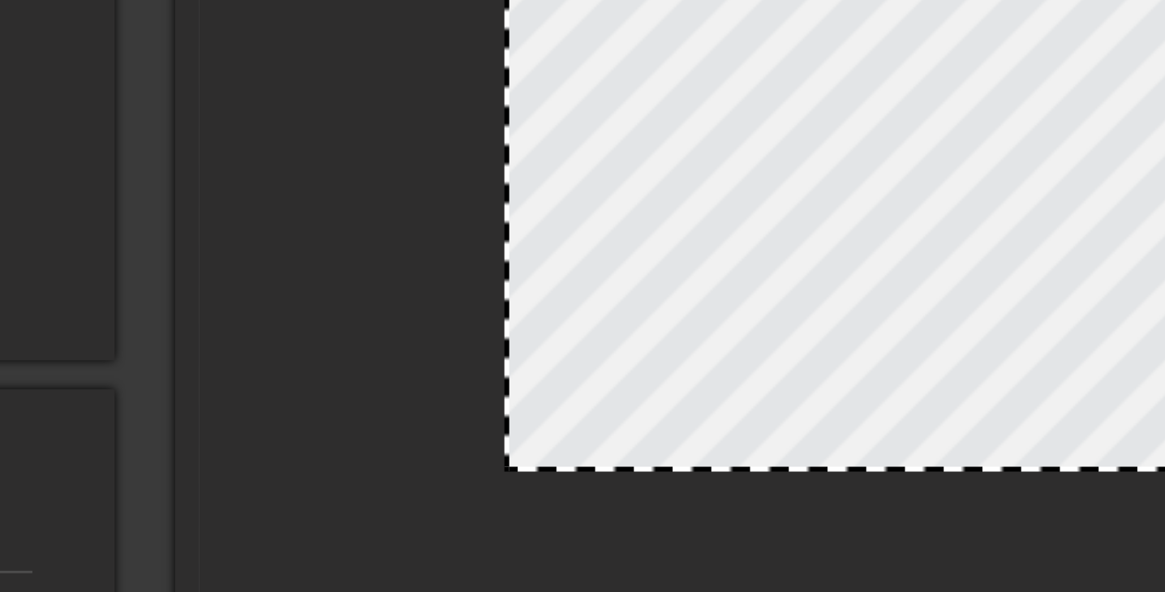
drag, startPoint x: 498, startPoint y: 395, endPoint x: 510, endPoint y: 395, distance: 11.4
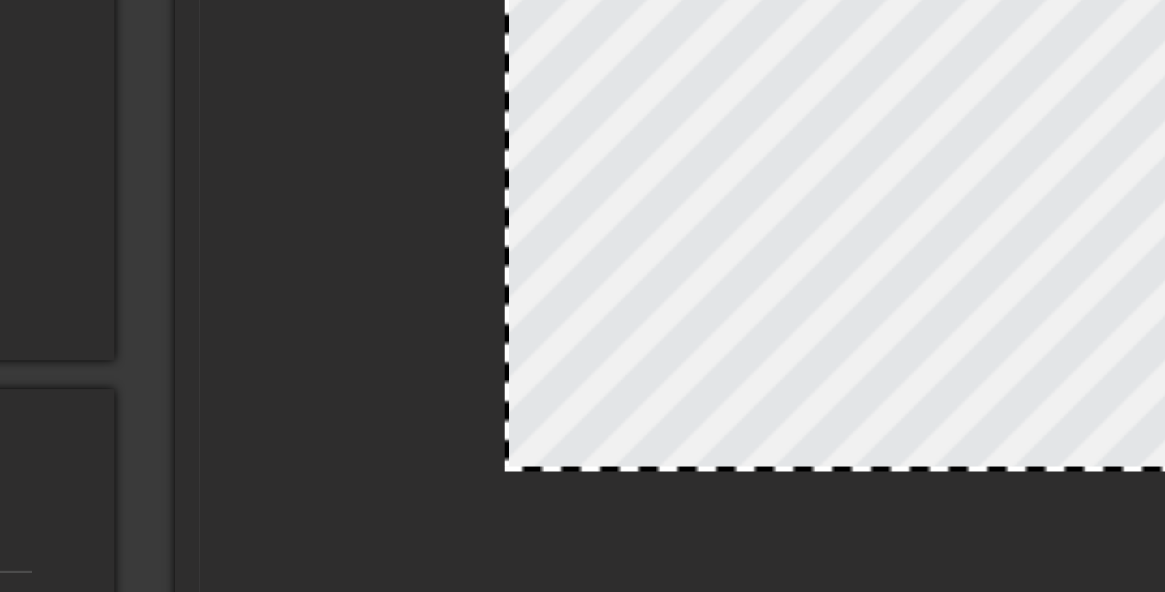
click at [510, 395] on div at bounding box center [511, 320] width 8 height 297
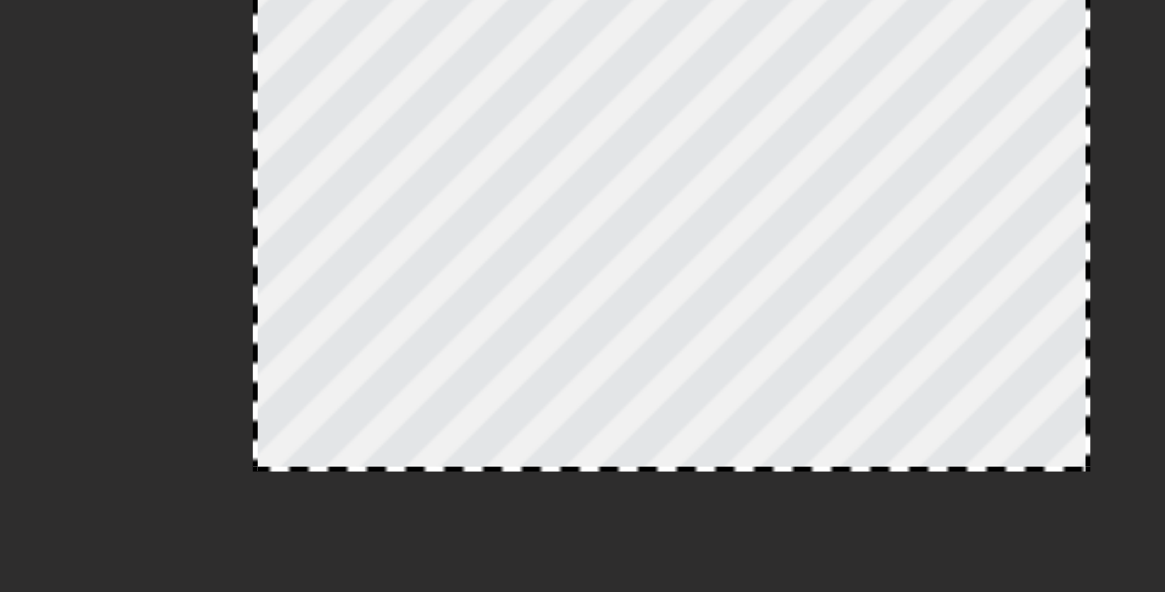
click at [510, 413] on div at bounding box center [512, 320] width 8 height 297
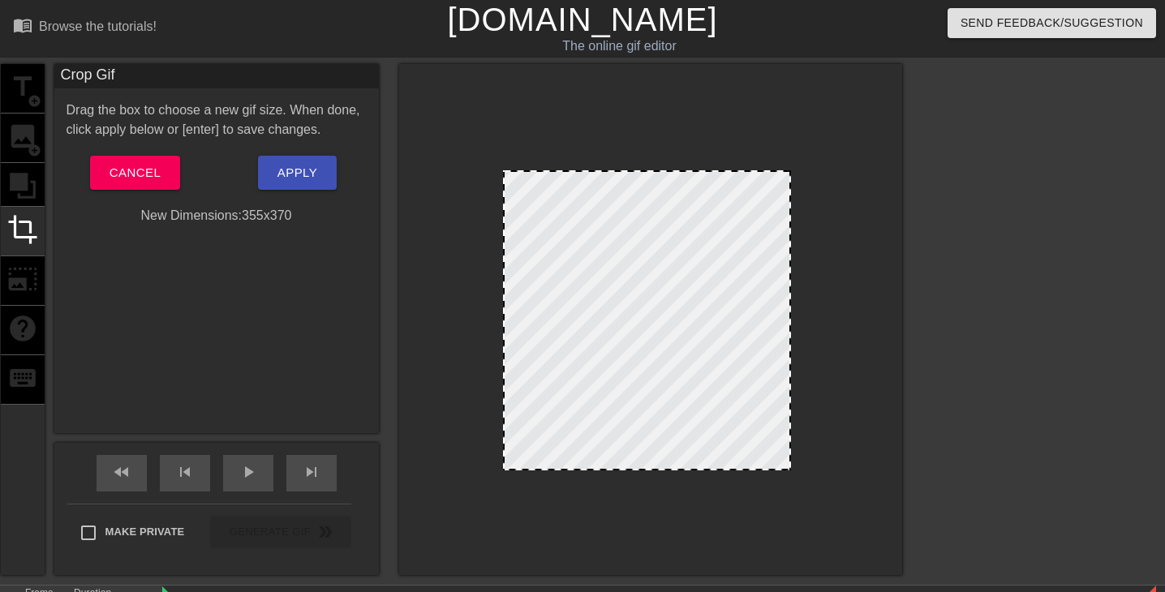
click at [502, 349] on div at bounding box center [505, 320] width 8 height 297
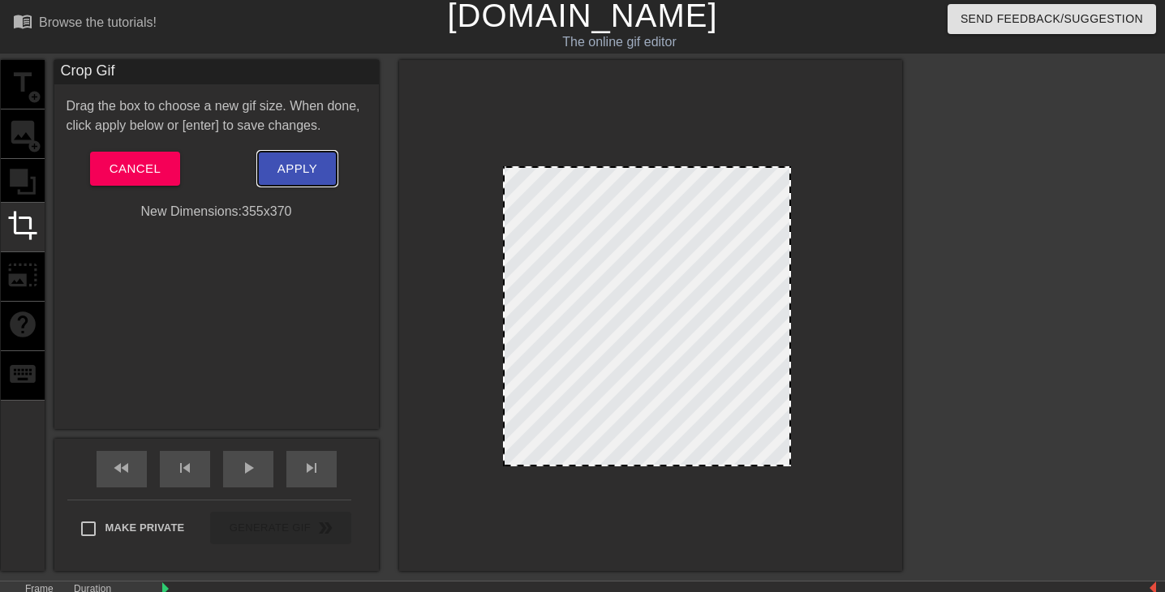
click at [296, 161] on span "Apply" at bounding box center [298, 168] width 40 height 21
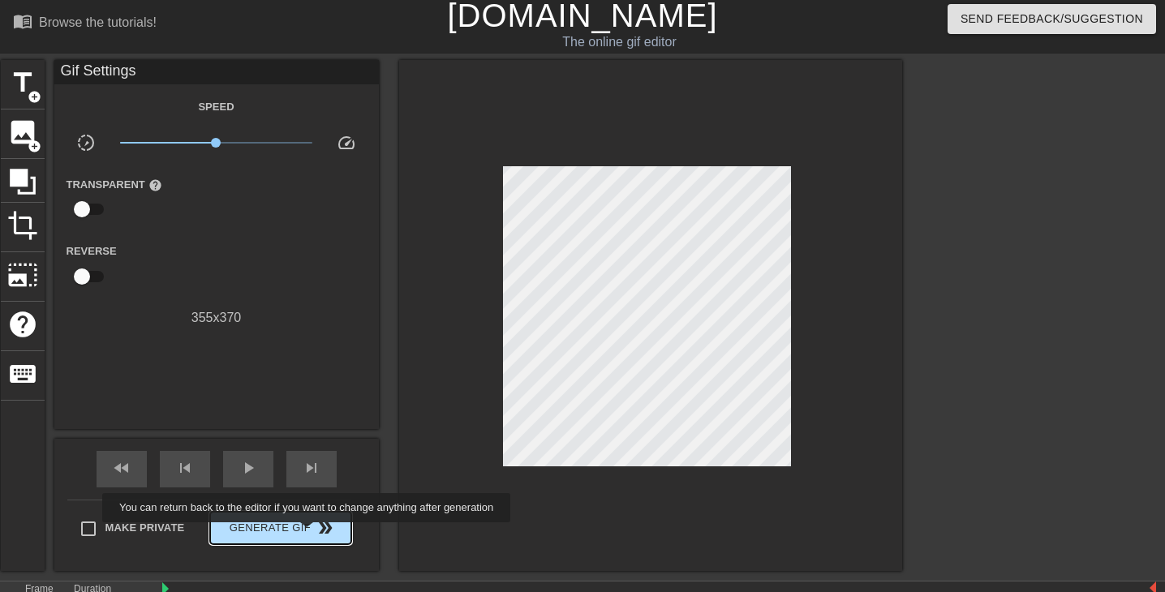
click at [316, 533] on span "double_arrow" at bounding box center [325, 528] width 19 height 19
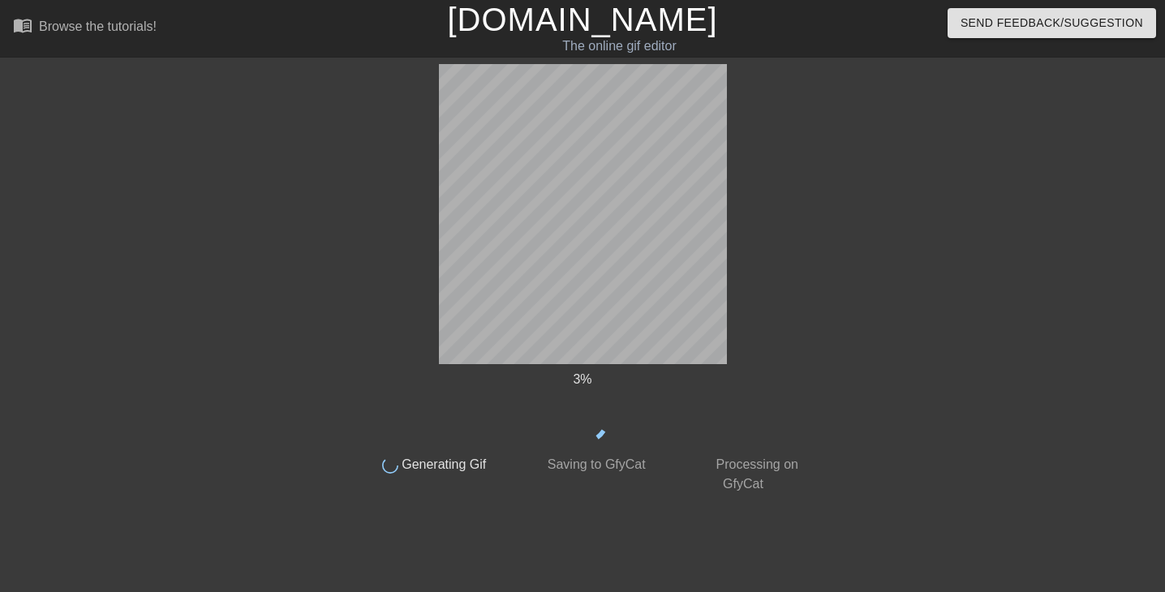
scroll to position [0, 0]
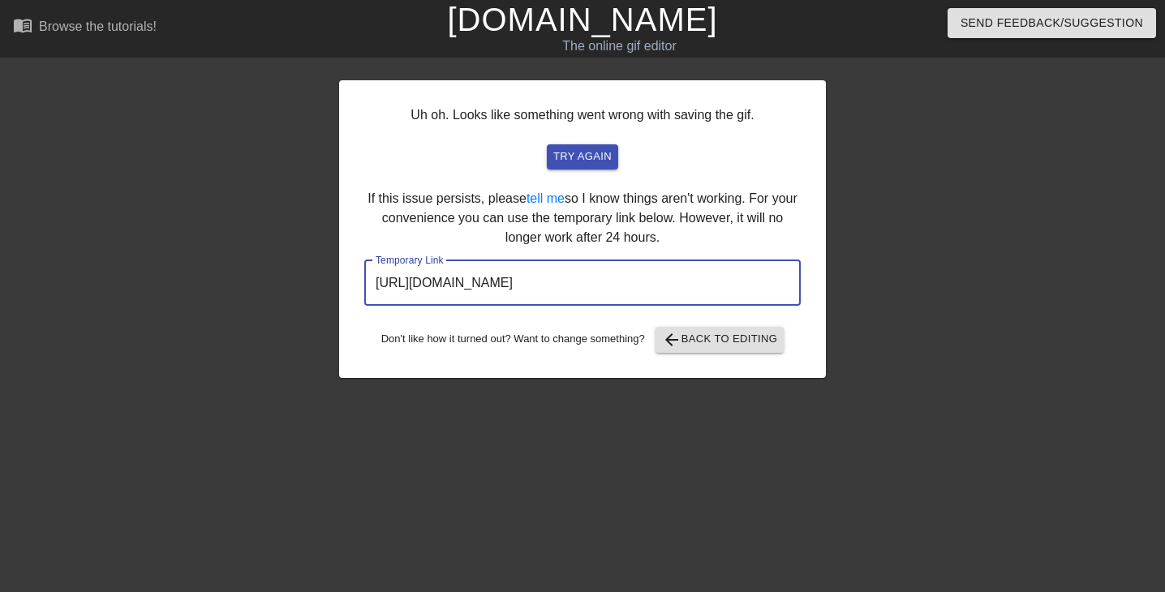
click at [651, 277] on input "[URL][DOMAIN_NAME]" at bounding box center [582, 282] width 437 height 45
click at [629, 260] on input "[URL][DOMAIN_NAME]" at bounding box center [582, 282] width 437 height 45
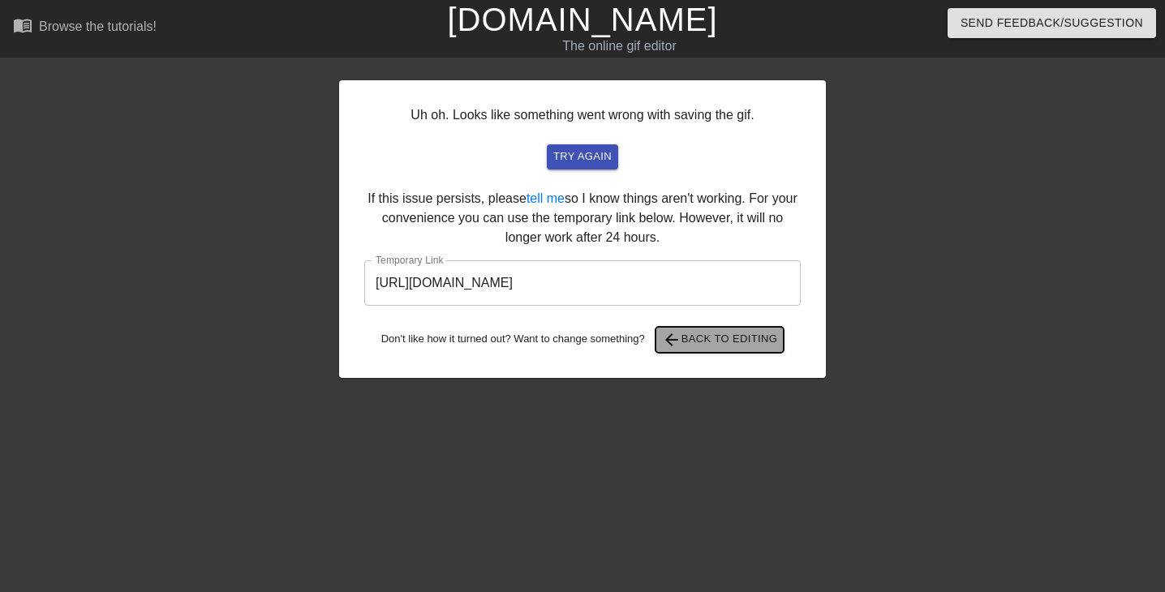
click at [755, 335] on span "arrow_back Back to Editing" at bounding box center [720, 339] width 116 height 19
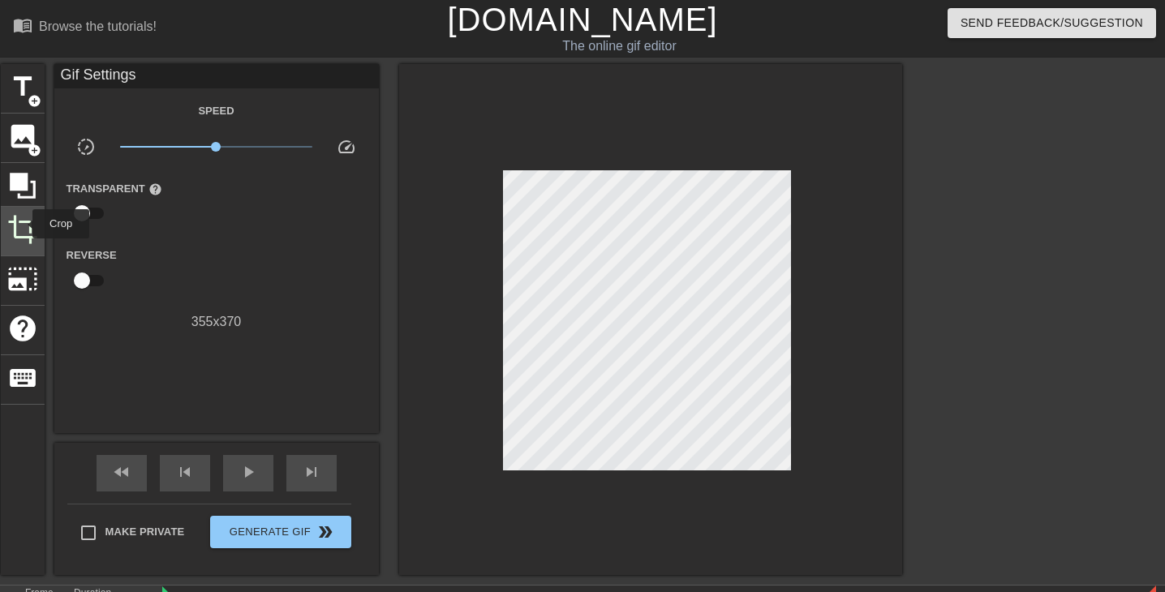
click at [21, 232] on span "crop" at bounding box center [22, 229] width 31 height 31
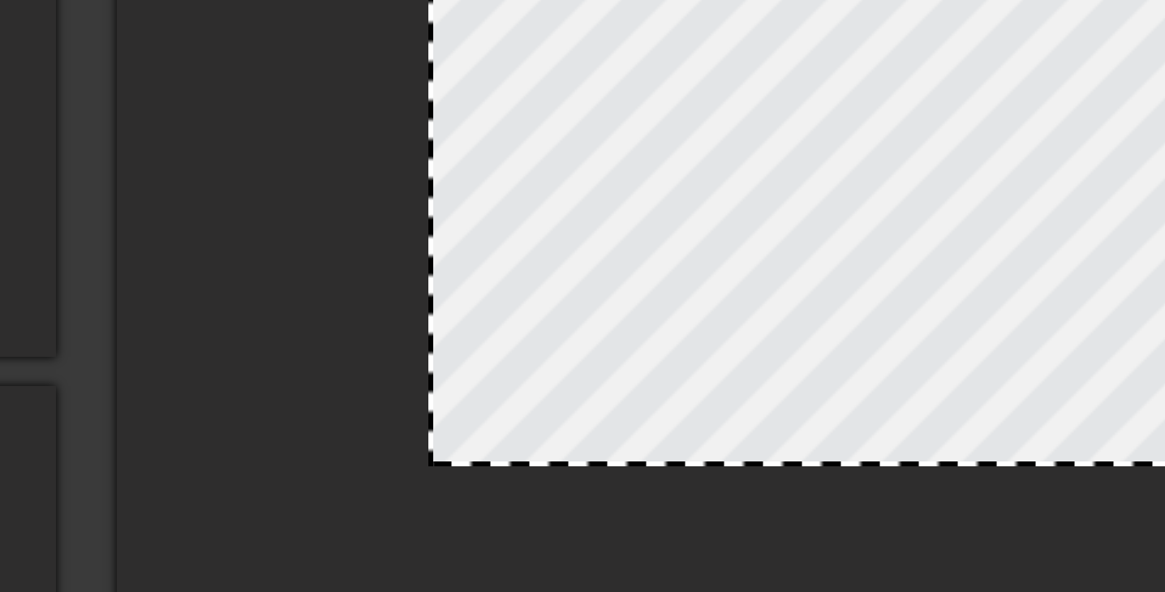
click at [545, 469] on div at bounding box center [647, 468] width 285 height 8
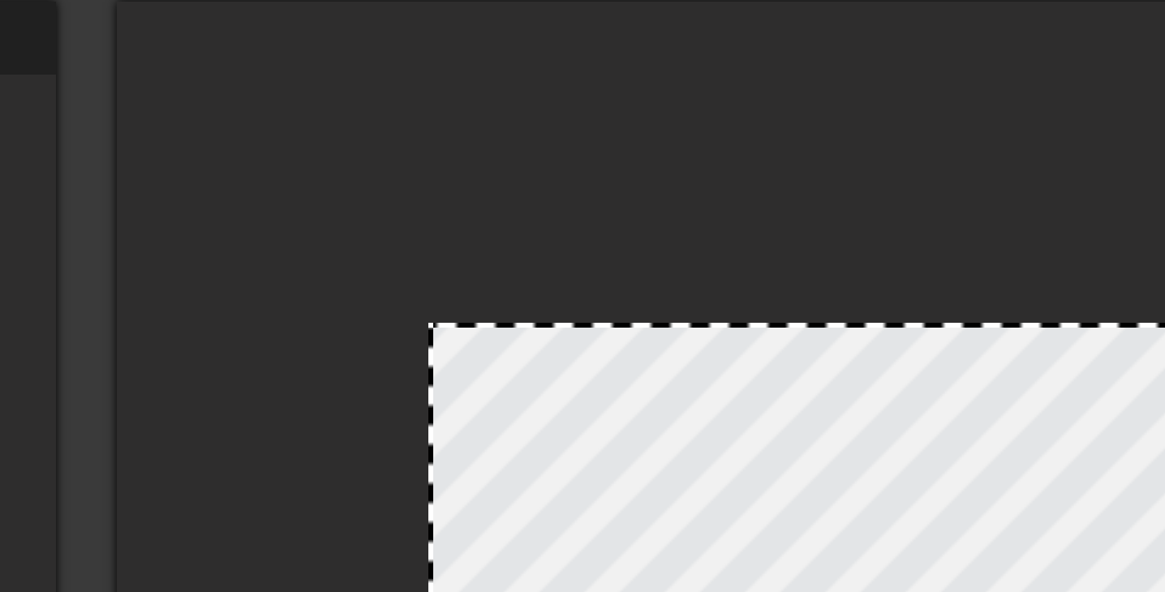
click at [562, 171] on div at bounding box center [647, 173] width 285 height 8
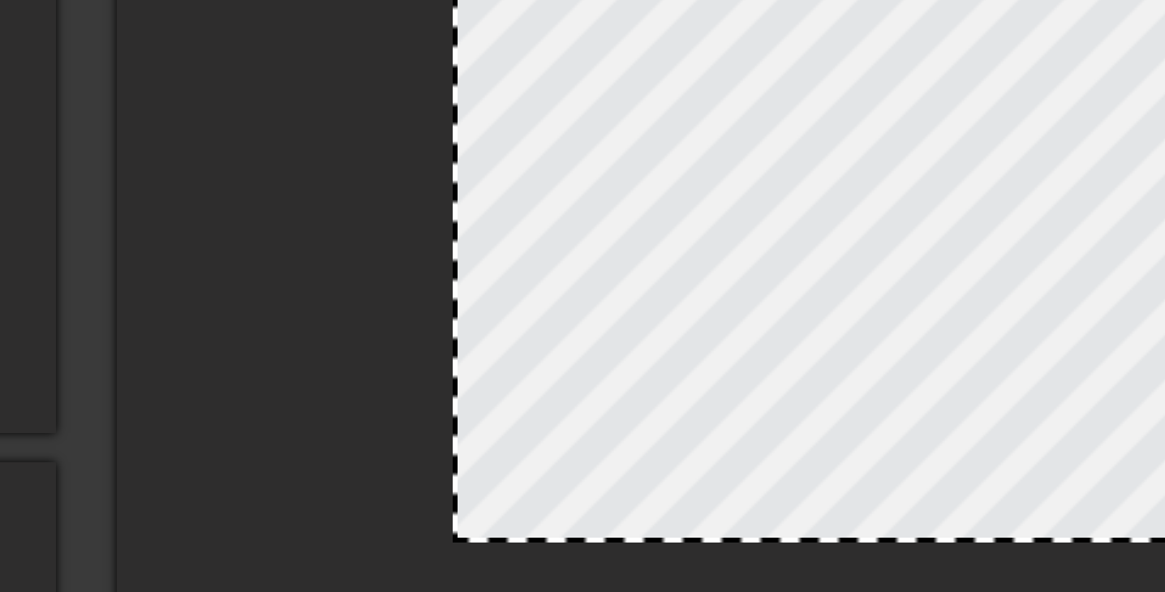
click at [510, 382] on div at bounding box center [513, 320] width 8 height 295
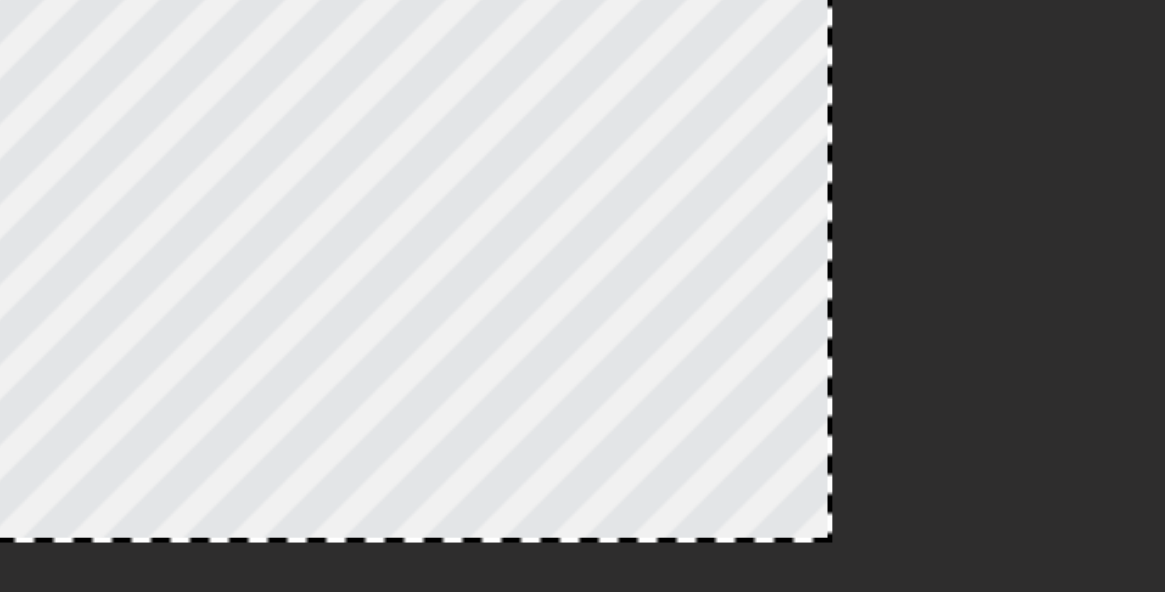
click at [789, 420] on div at bounding box center [789, 320] width 8 height 295
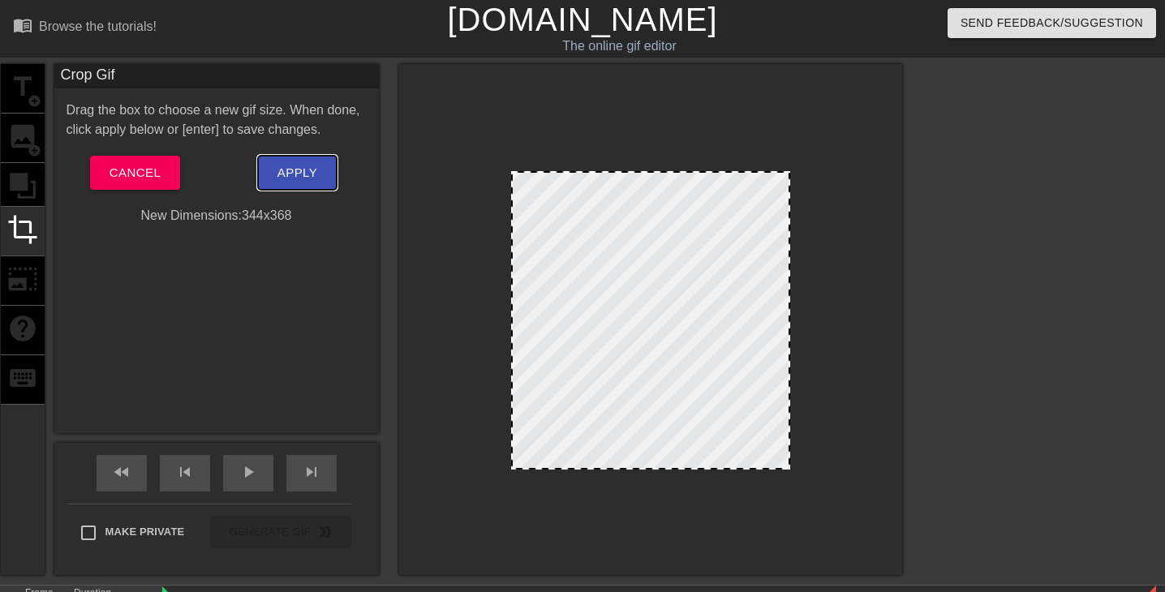
click at [269, 172] on button "Apply" at bounding box center [297, 173] width 79 height 34
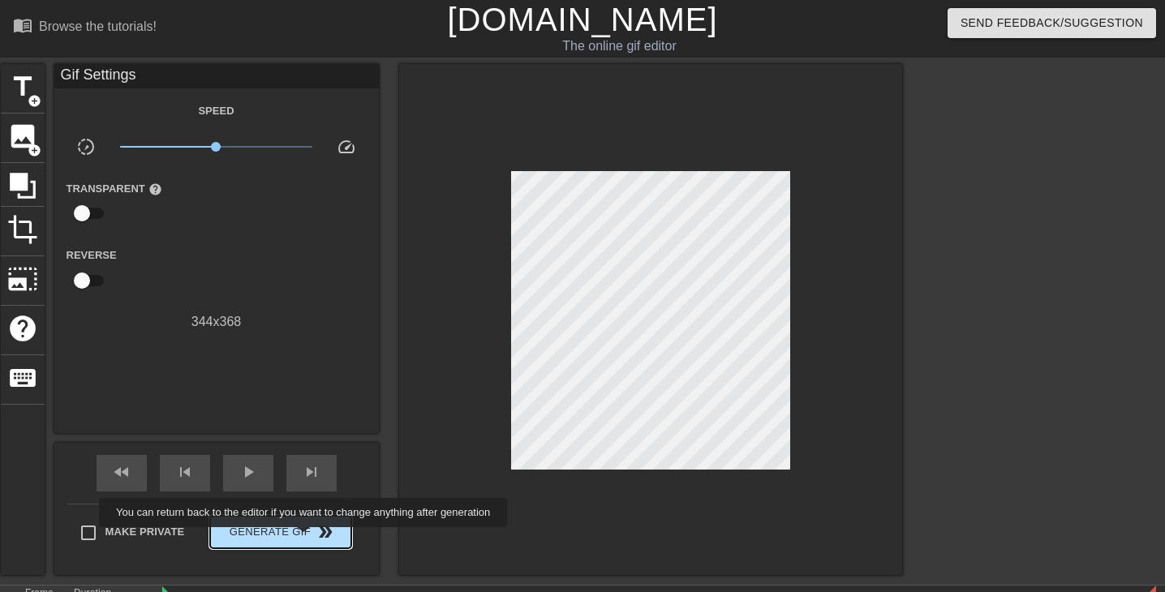
click at [306, 544] on button "Generate Gif double_arrow" at bounding box center [280, 532] width 140 height 32
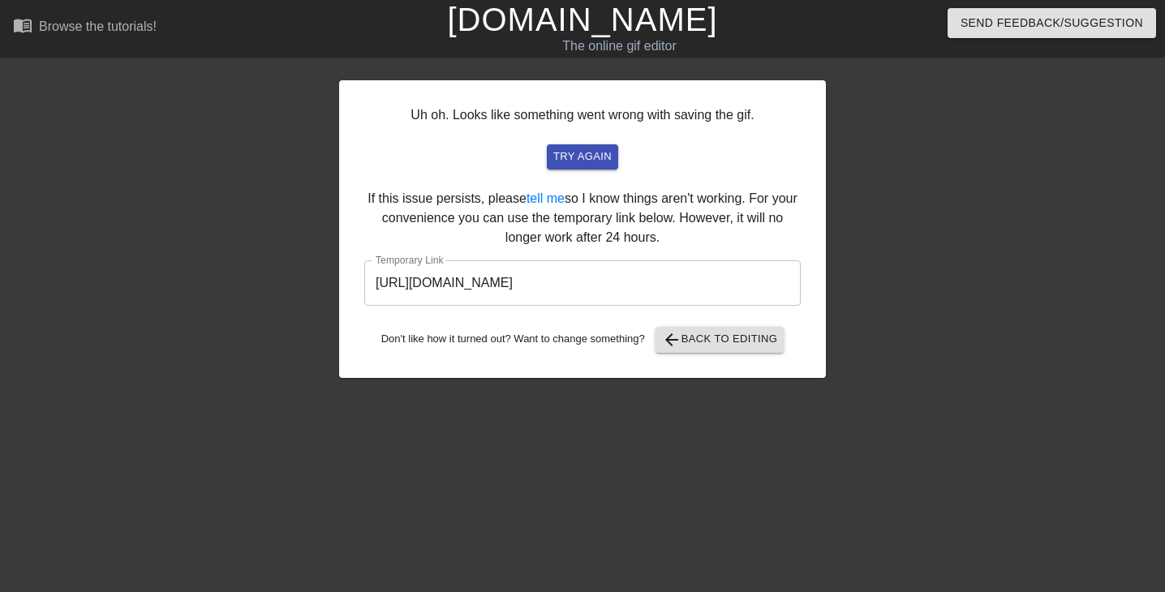
click at [631, 304] on input "[URL][DOMAIN_NAME]" at bounding box center [582, 282] width 437 height 45
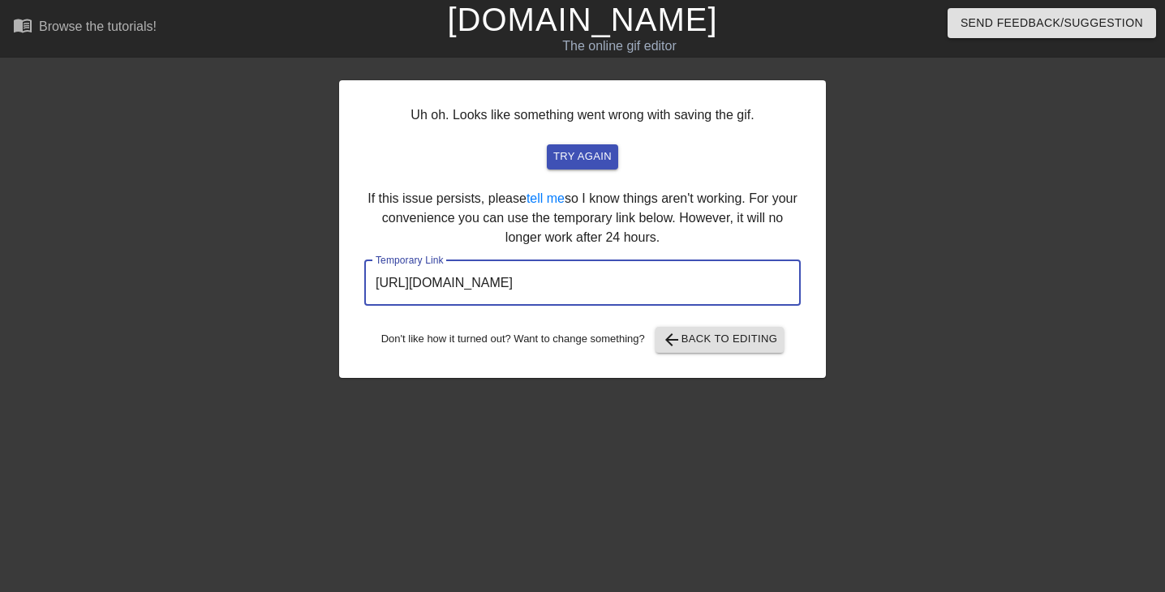
click at [626, 287] on input "[URL][DOMAIN_NAME]" at bounding box center [582, 282] width 437 height 45
